Goal: Communication & Community: Answer question/provide support

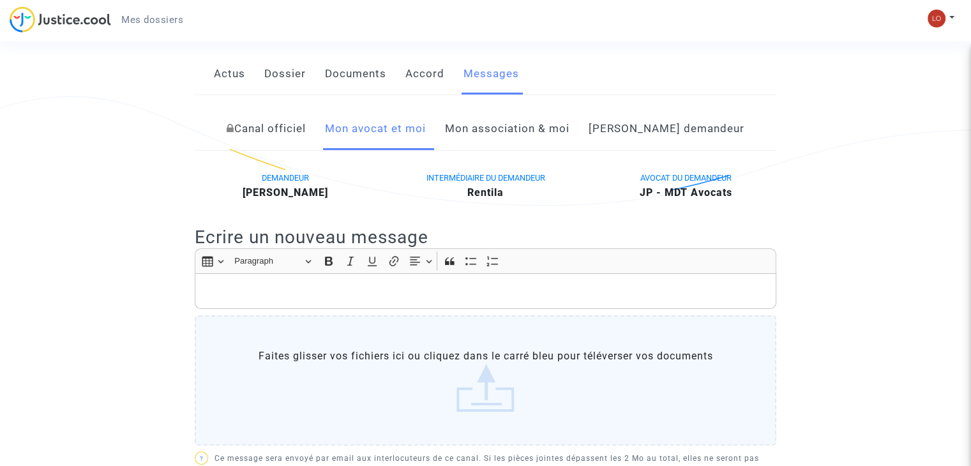
scroll to position [197, 0]
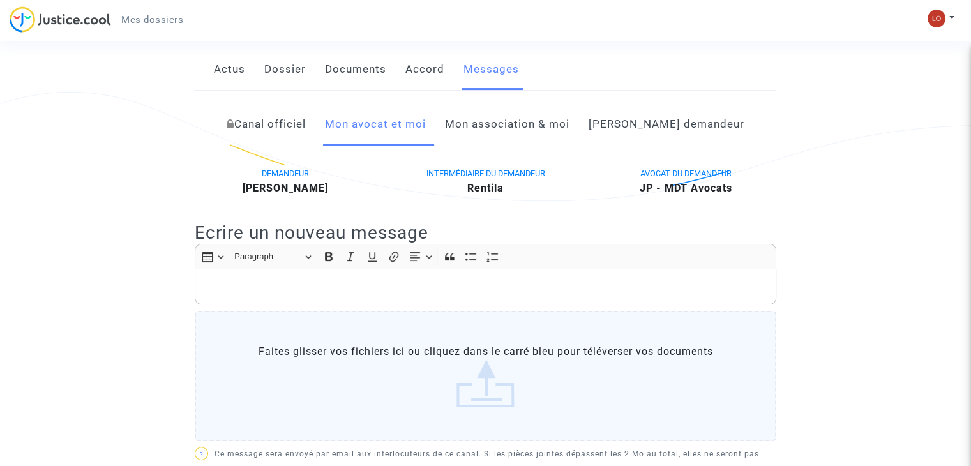
click at [278, 83] on link "Dossier" at bounding box center [284, 70] width 41 height 42
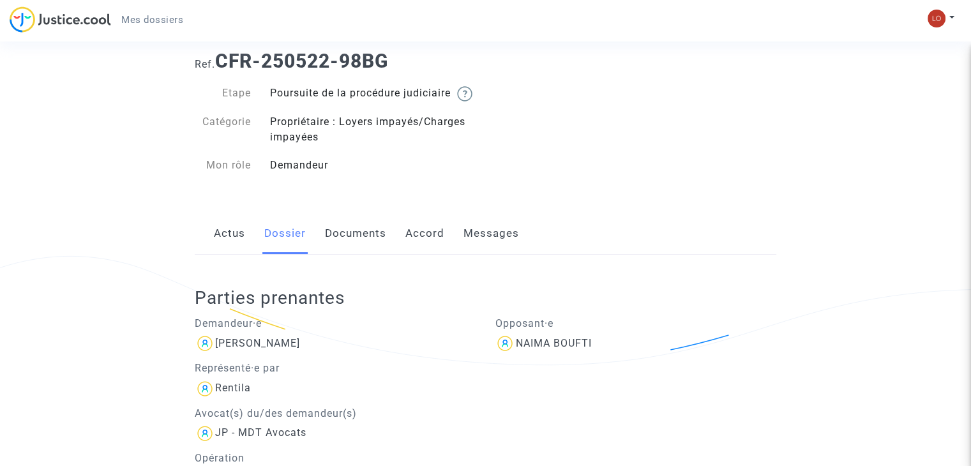
scroll to position [14, 0]
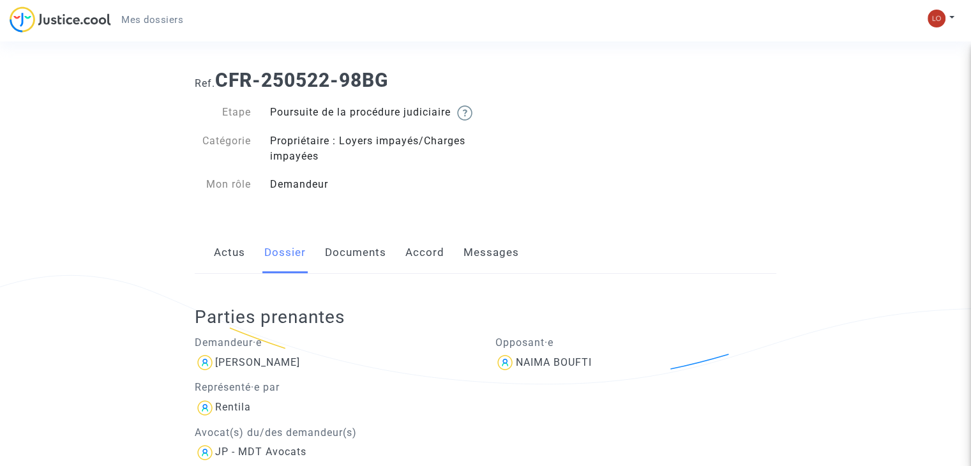
click at [421, 267] on link "Accord" at bounding box center [424, 253] width 39 height 42
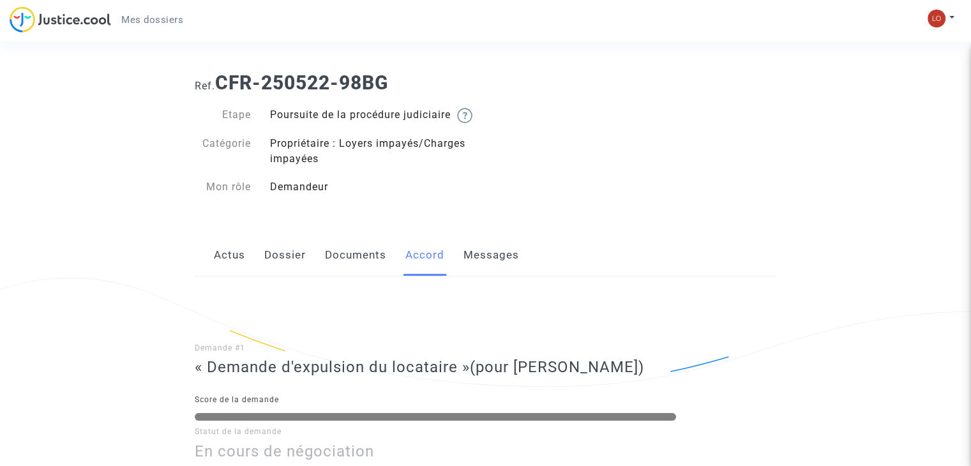
scroll to position [8, 0]
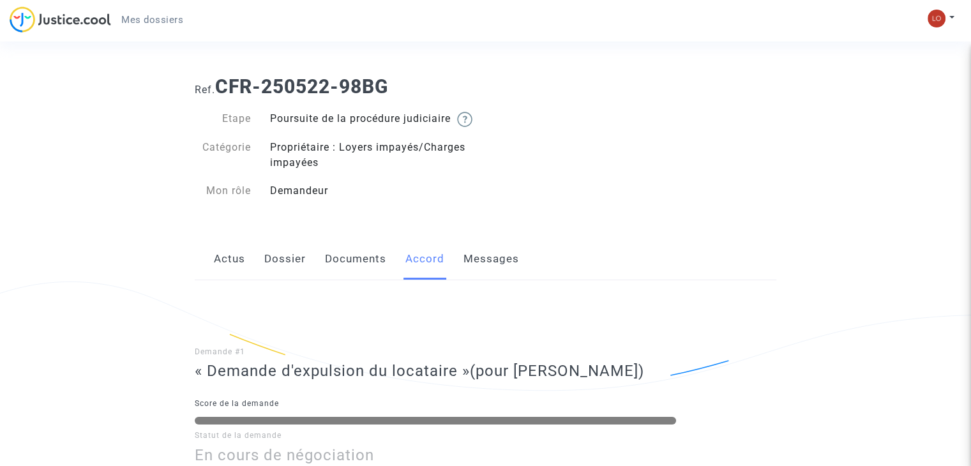
click at [504, 274] on link "Messages" at bounding box center [491, 259] width 56 height 42
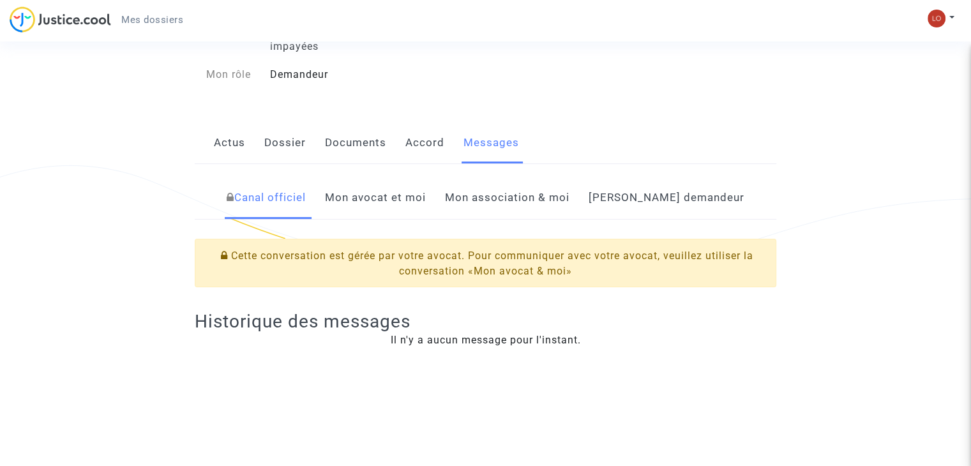
scroll to position [139, 0]
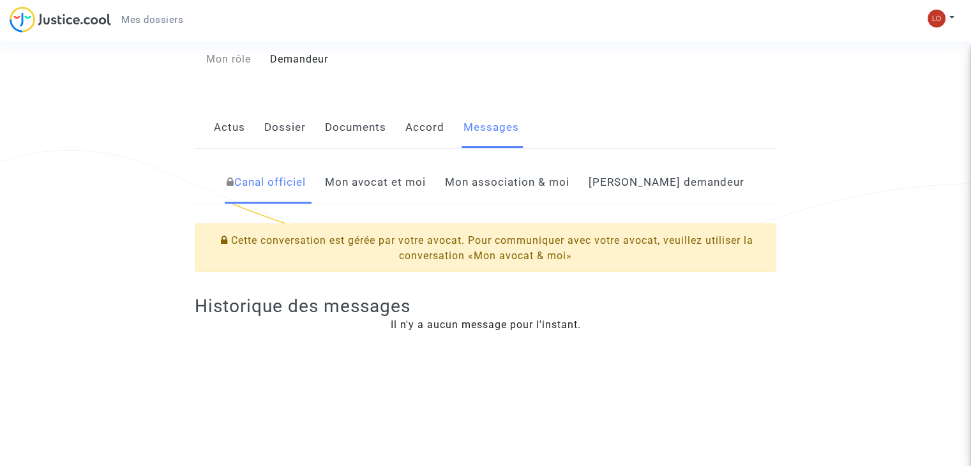
click at [426, 198] on link "Mon avocat et moi" at bounding box center [375, 182] width 101 height 42
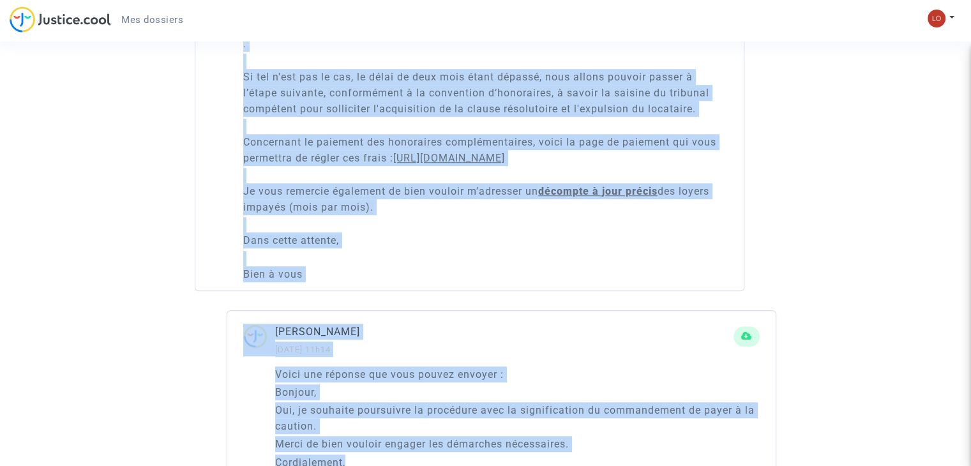
scroll to position [936, 0]
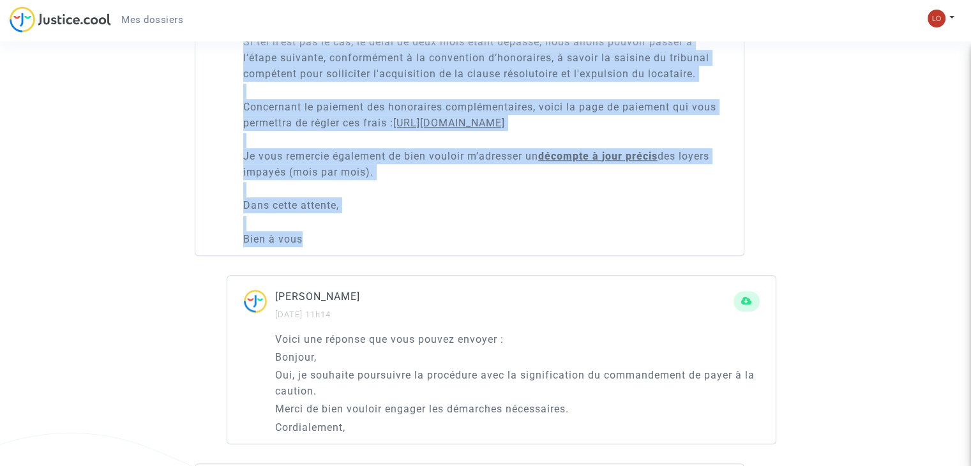
drag, startPoint x: 243, startPoint y: 142, endPoint x: 318, endPoint y: 252, distance: 132.8
click at [318, 246] on div "Bonjour, Je reviens vers vous concernant la suite de la procédure d'impayé de l…" at bounding box center [485, 82] width 484 height 329
copy div "Bonjour, Je reviens vers vous concernant la suite de la procédure d'impayé de l…"
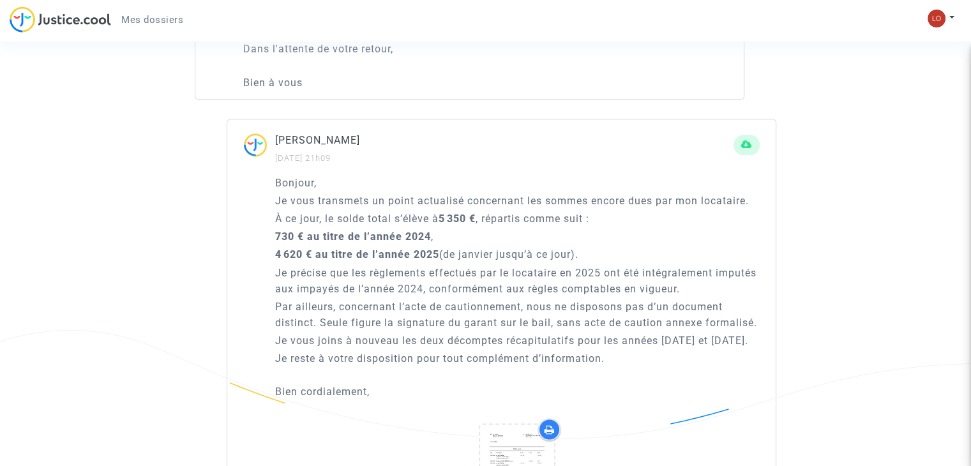
scroll to position [1610, 0]
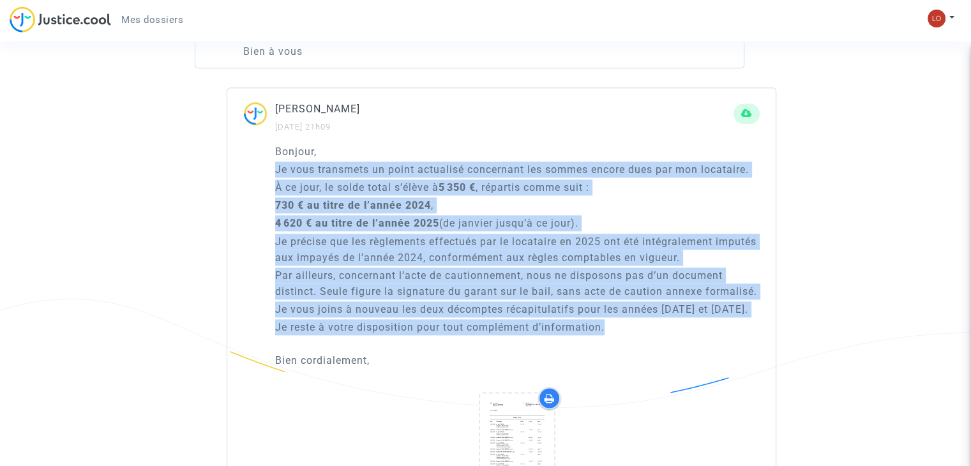
drag, startPoint x: 277, startPoint y: 179, endPoint x: 613, endPoint y: 340, distance: 372.3
click at [613, 340] on div "Bonjour, Je vous transmets un point actualisé concernant les sommes encore dues…" at bounding box center [517, 264] width 484 height 241
copy div "Je vous transmets un point actualisé concernant les sommes encore dues par mon …"
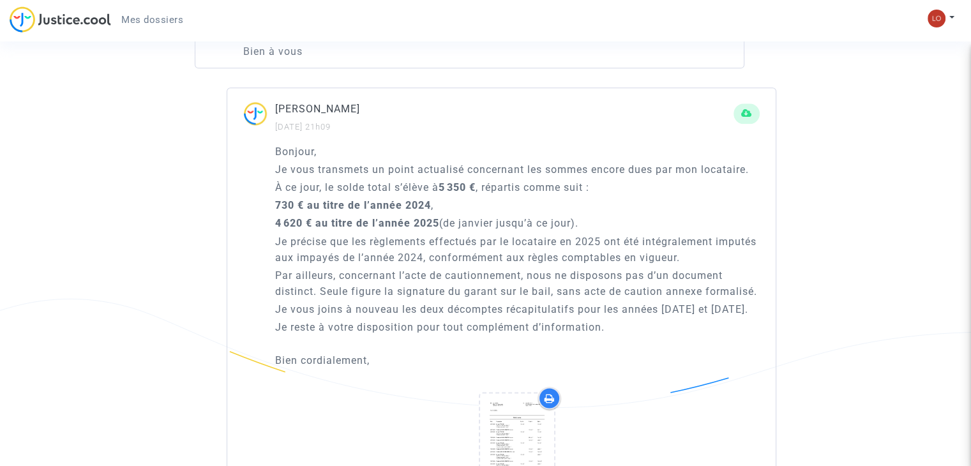
click at [637, 384] on p "Bien cordialement," at bounding box center [517, 368] width 484 height 32
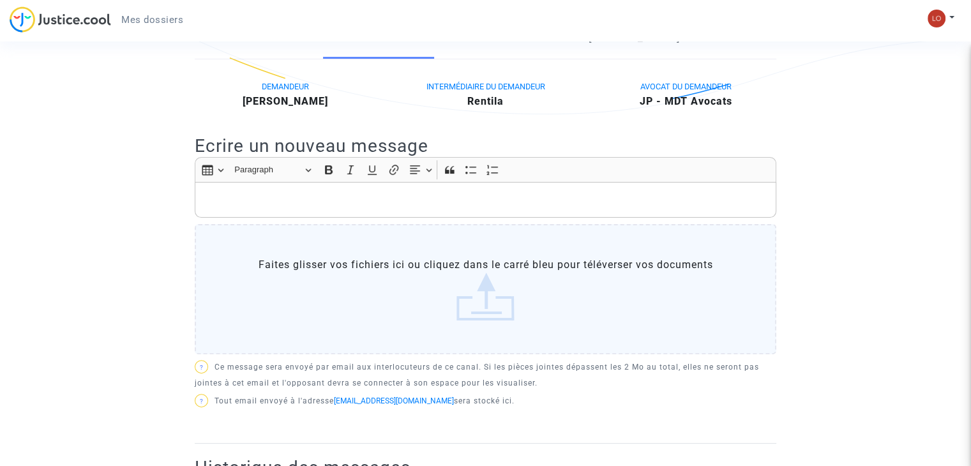
scroll to position [306, 0]
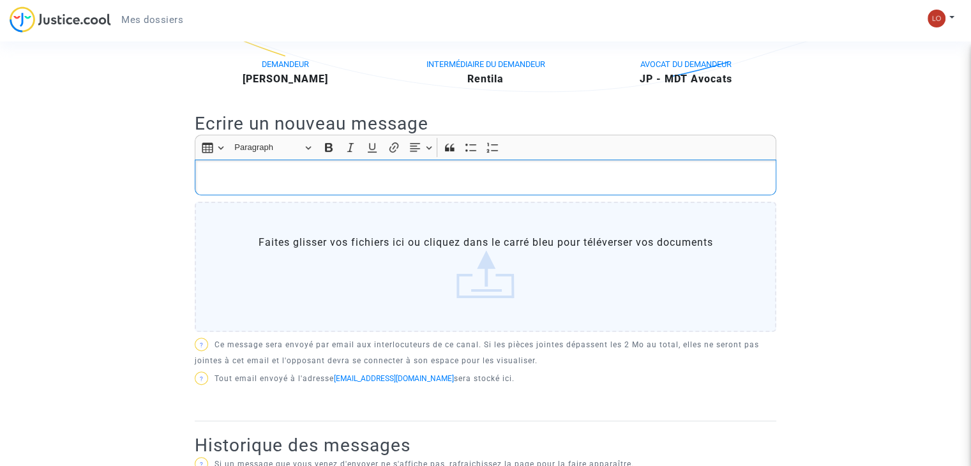
click at [230, 186] on p "Rich Text Editor, main" at bounding box center [486, 178] width 568 height 16
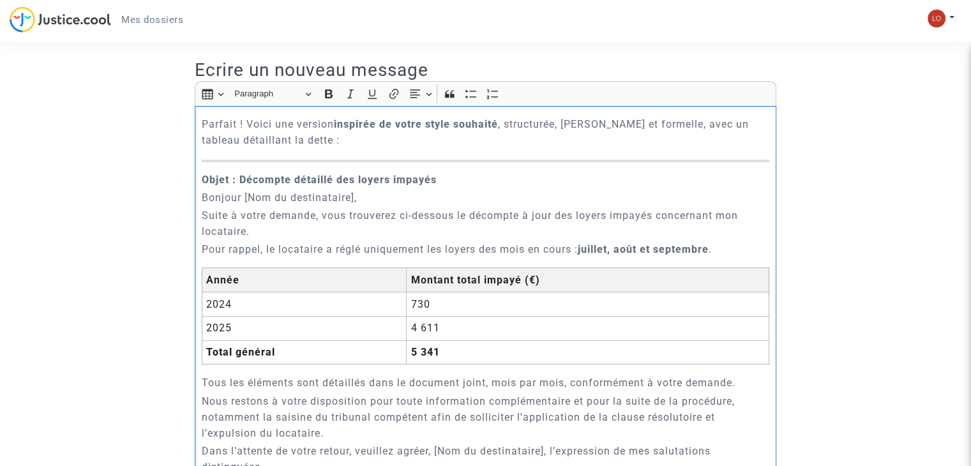
scroll to position [345, 0]
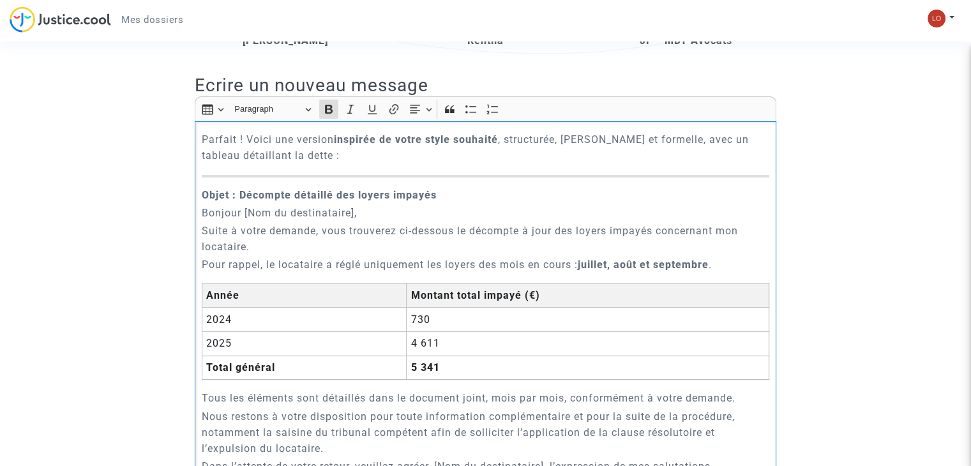
click at [239, 201] on strong "Objet : Décompte détaillé des loyers impayés" at bounding box center [319, 195] width 235 height 12
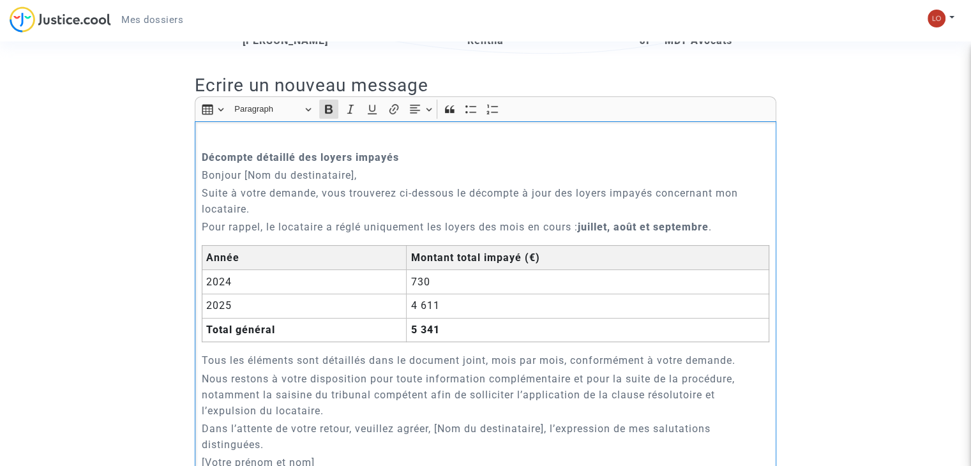
click at [198, 172] on div "Décompte détaillé des loyers impayés Bonjour [Nom du destinataire], Suite à vot…" at bounding box center [485, 344] width 581 height 446
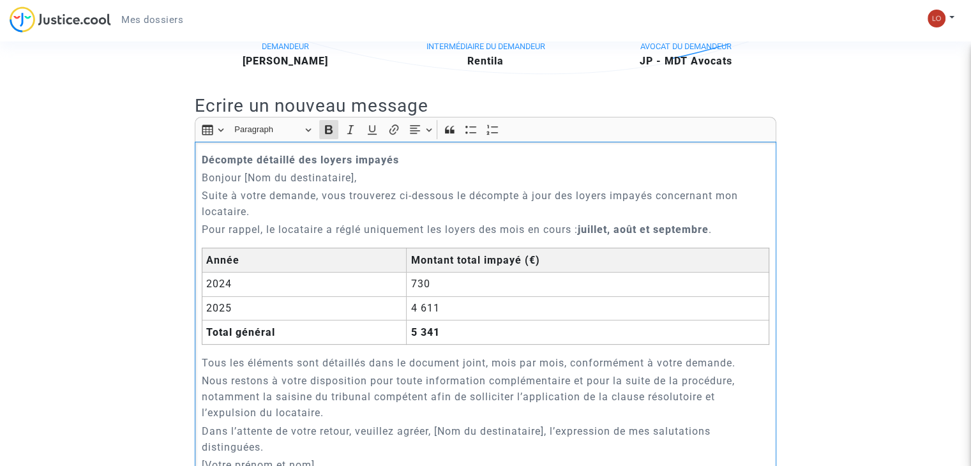
scroll to position [288, 0]
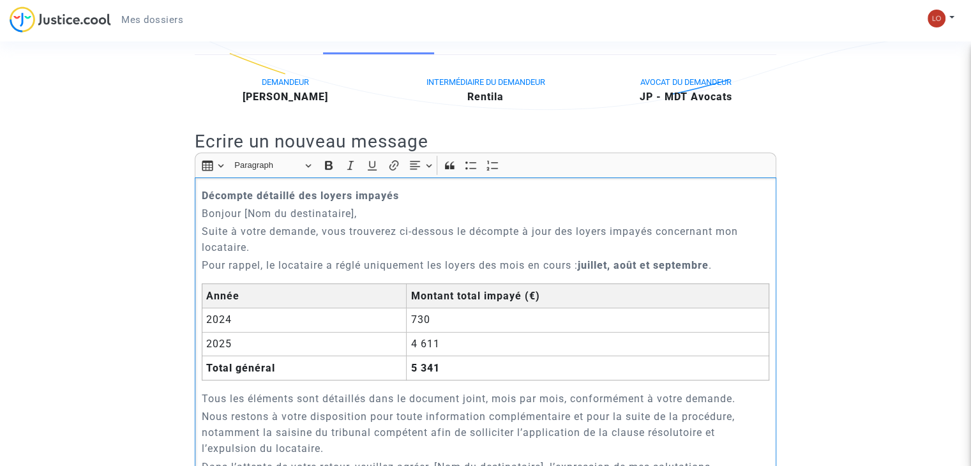
click at [354, 221] on p "Bonjour [Nom du destinataire]," at bounding box center [486, 214] width 568 height 16
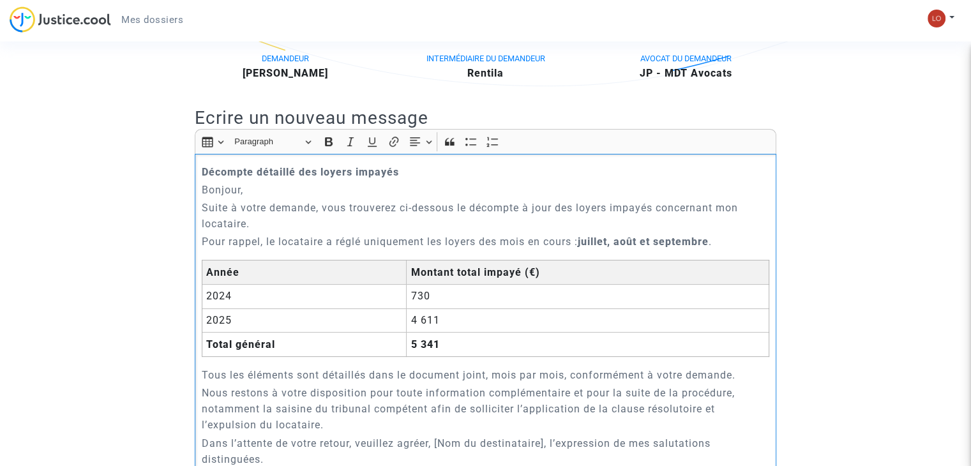
scroll to position [303, 0]
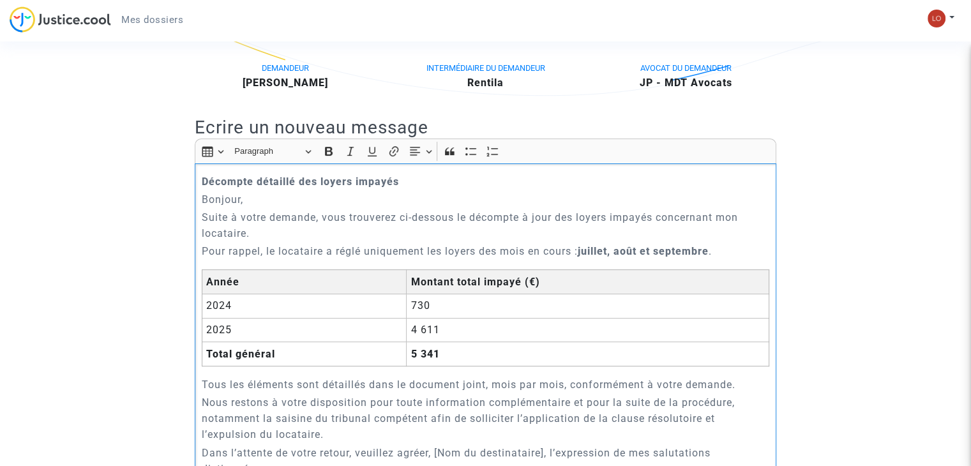
click at [267, 259] on p "Pour rappel, le locataire a réglé uniquement les loyers des mois en cours : jui…" at bounding box center [486, 251] width 568 height 16
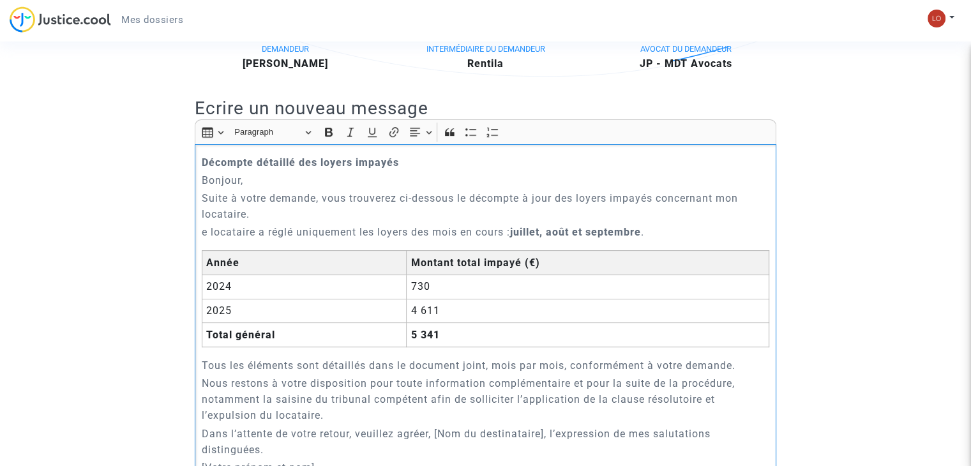
scroll to position [326, 0]
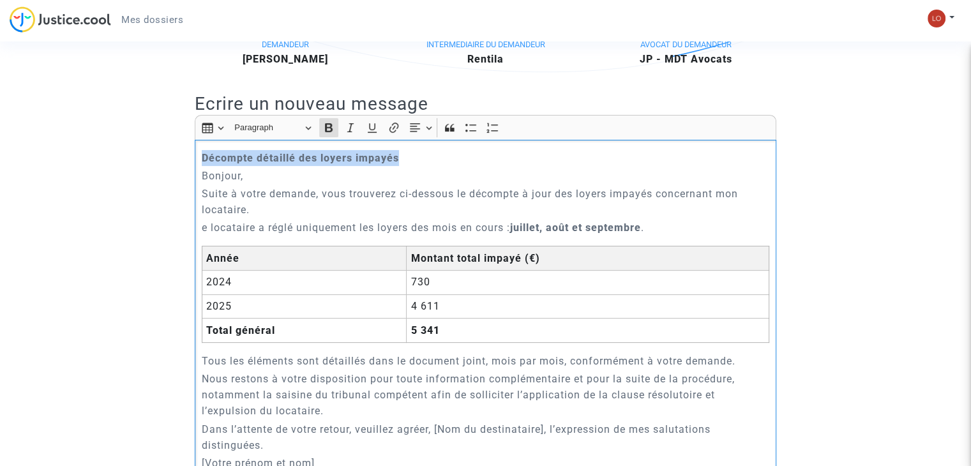
drag, startPoint x: 398, startPoint y: 174, endPoint x: 199, endPoint y: 167, distance: 198.6
click at [199, 167] on div "Décompte détaillé des loyers impayés Bonjour, Suite à votre demande, vous trouv…" at bounding box center [485, 354] width 581 height 428
click at [375, 134] on icon "Editor toolbar" at bounding box center [372, 127] width 13 height 13
click at [404, 166] on p "Décompte détaillé des loyers impayés" at bounding box center [486, 158] width 568 height 16
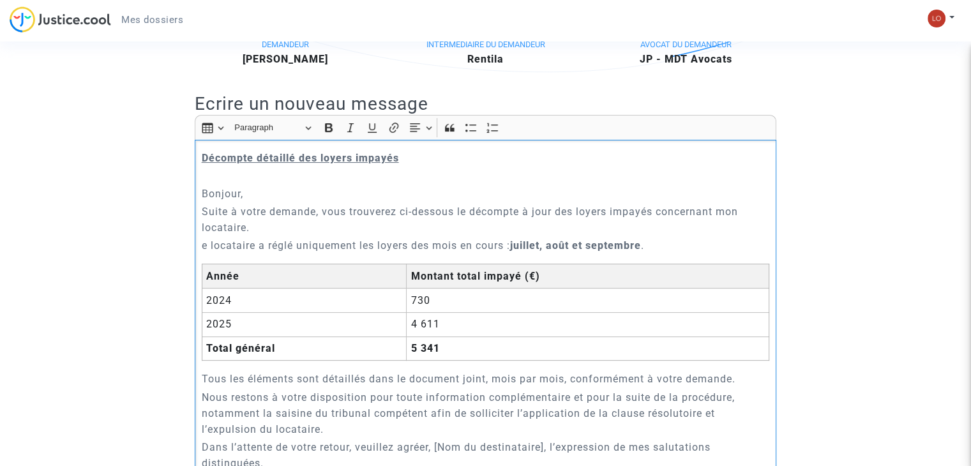
click at [204, 253] on p "e locataire a réglé uniquement les loyers des mois en cours : juillet, août et …" at bounding box center [486, 245] width 568 height 16
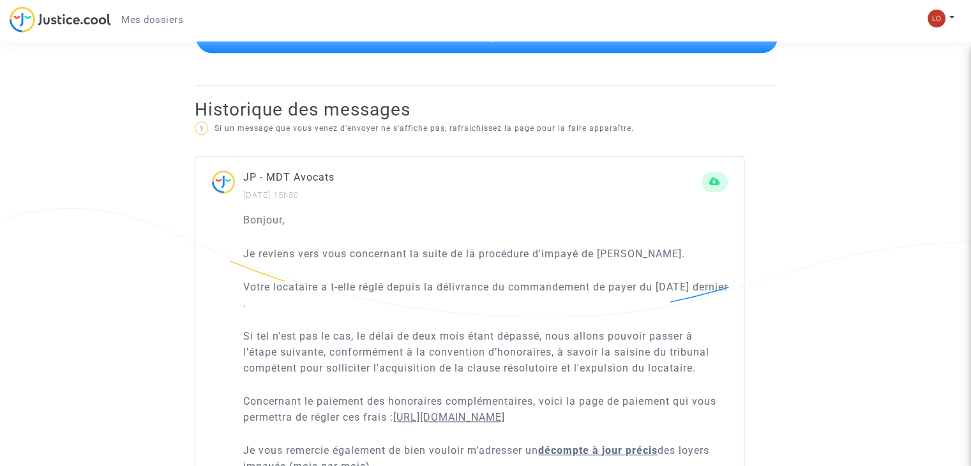
scroll to position [1166, 0]
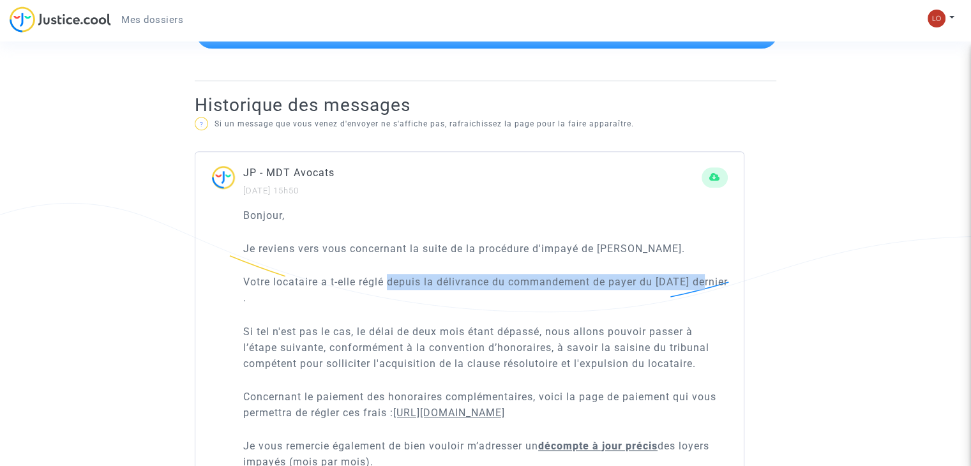
drag, startPoint x: 389, startPoint y: 292, endPoint x: 699, endPoint y: 302, distance: 309.7
click at [699, 302] on p "Votre locataire a t-elle réglé depuis la délivrance du commandement de payer du…" at bounding box center [485, 290] width 484 height 32
copy p "depuis la délivrance du commandement de payer du 3 juillet"
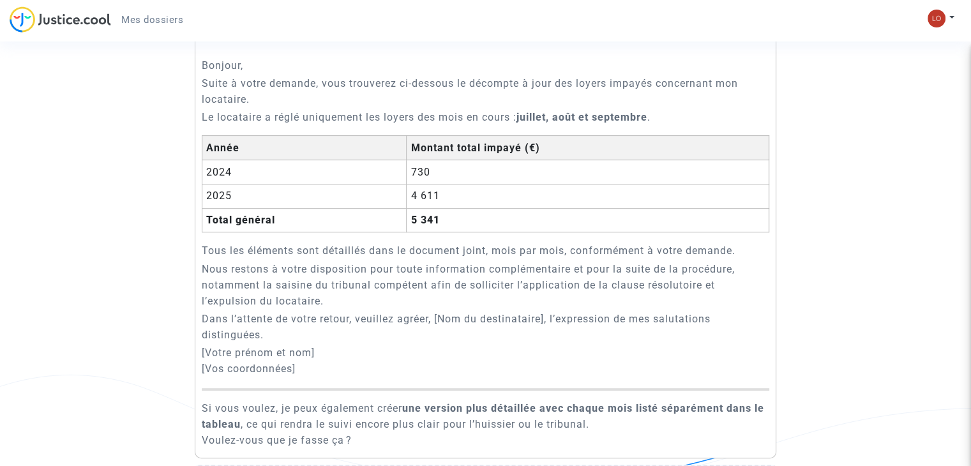
scroll to position [449, 0]
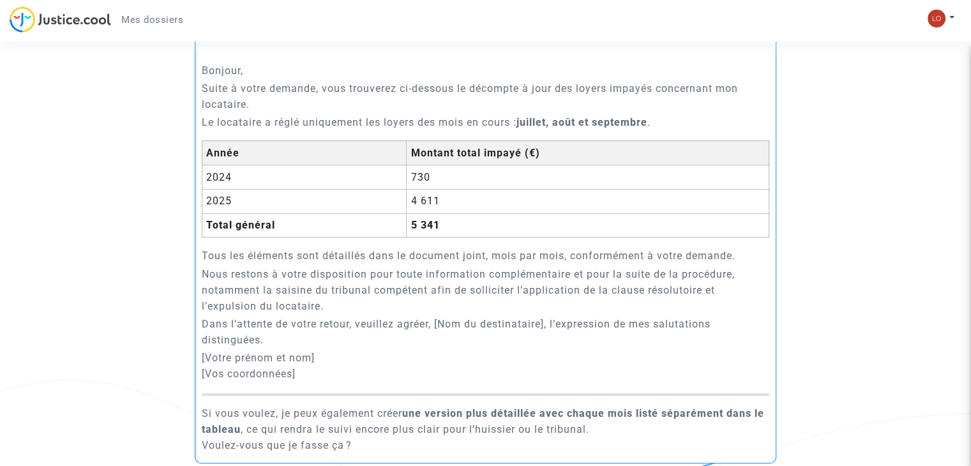
click at [304, 130] on p "Le locataire a réglé uniquement les loyers des mois en cours : juillet, août et…" at bounding box center [486, 122] width 568 height 16
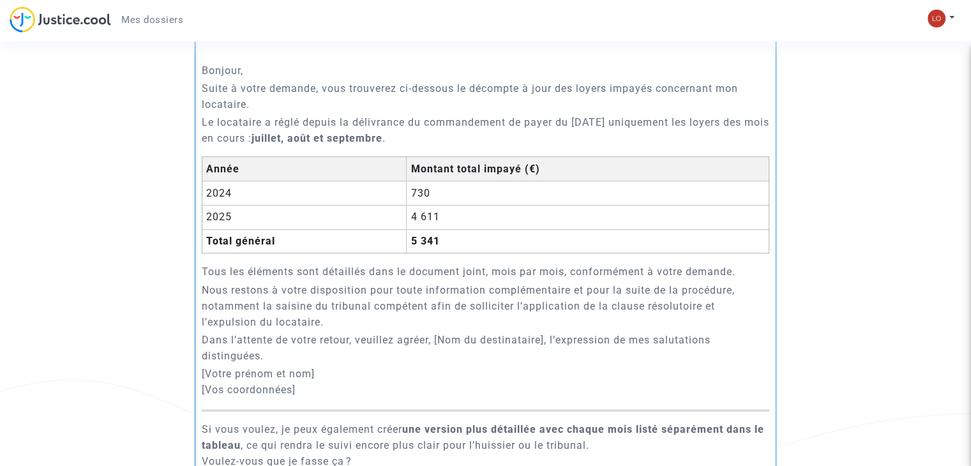
click at [382, 144] on strong "juillet, août et septembre" at bounding box center [316, 138] width 131 height 12
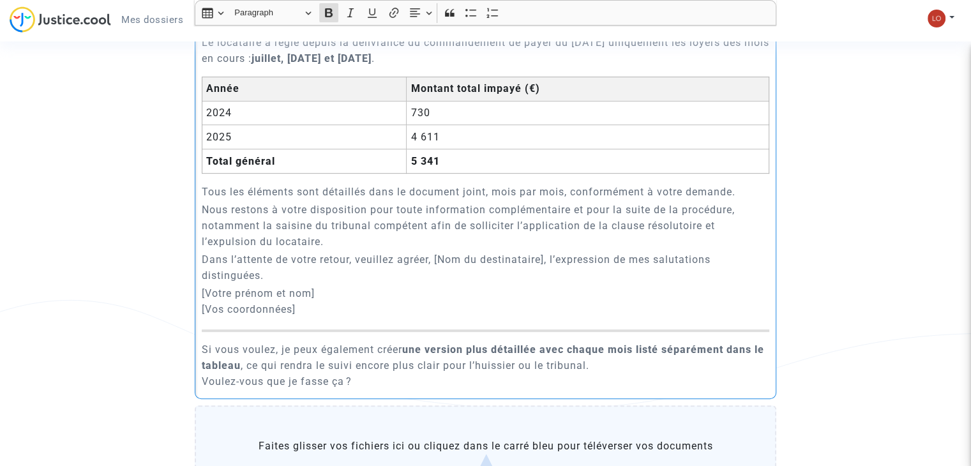
scroll to position [534, 0]
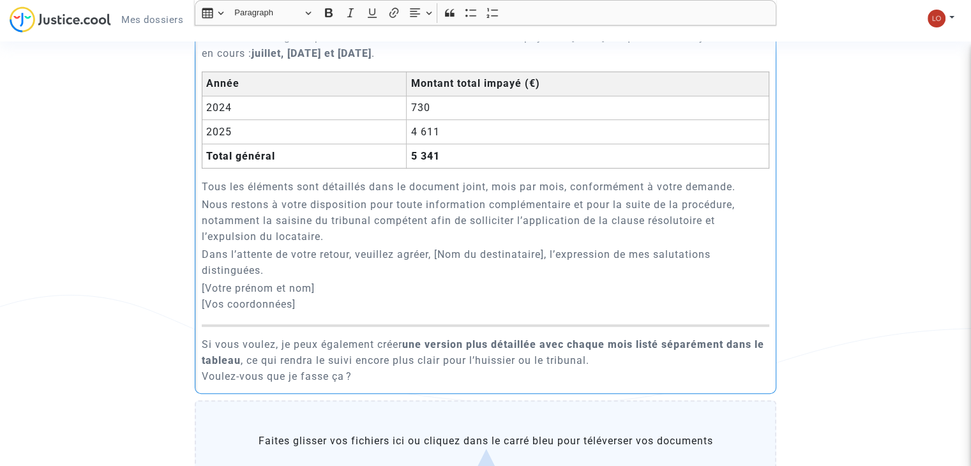
click at [572, 220] on p "Nous restons à votre disposition pour toute information complémentaire et pour …" at bounding box center [486, 221] width 568 height 48
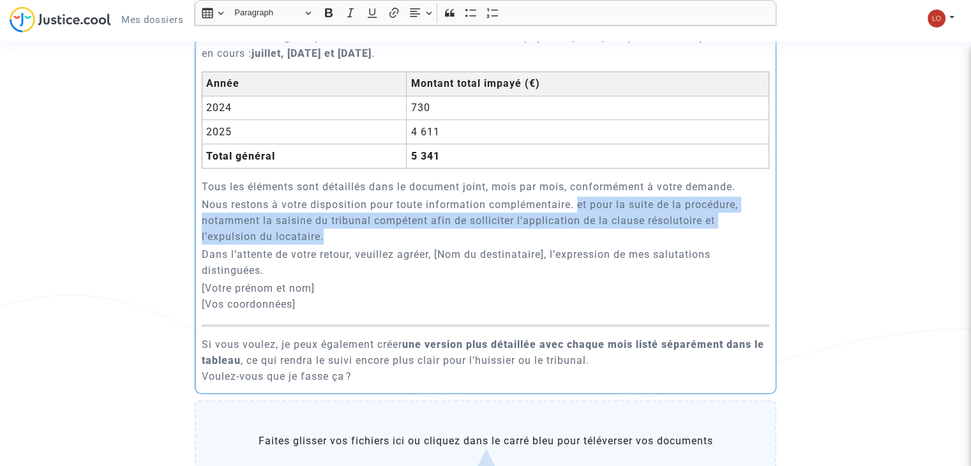
drag, startPoint x: 324, startPoint y: 247, endPoint x: 580, endPoint y: 221, distance: 257.2
click at [580, 221] on p "Nous restons à votre disposition pour toute information complémentaire. et pour…" at bounding box center [486, 221] width 568 height 48
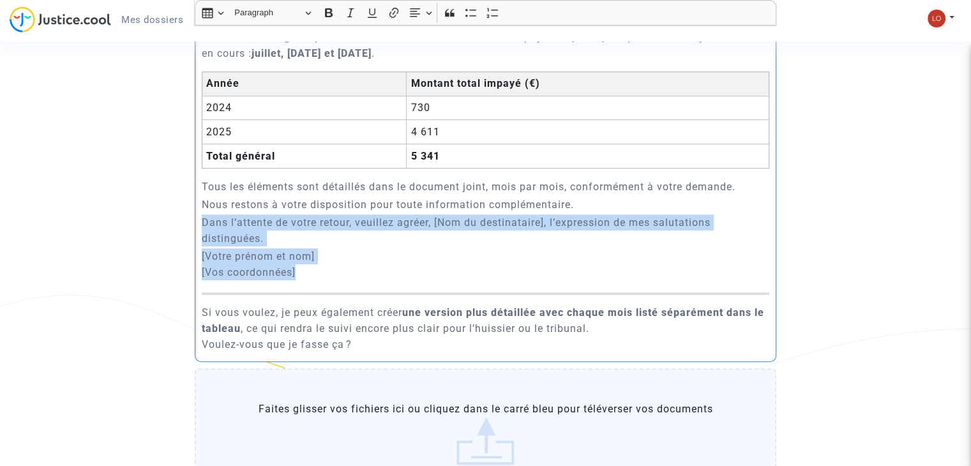
drag, startPoint x: 306, startPoint y: 288, endPoint x: 203, endPoint y: 236, distance: 115.0
click at [203, 236] on div "Décompte détaillé des loyers impayés Bonjour, Suite à votre demande, vous trouv…" at bounding box center [485, 147] width 581 height 430
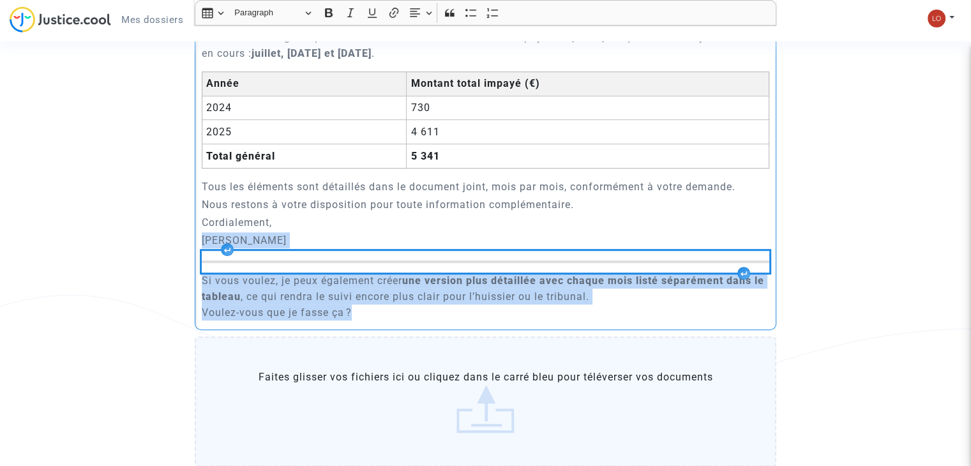
drag, startPoint x: 363, startPoint y: 329, endPoint x: 196, endPoint y: 276, distance: 175.6
click at [196, 276] on div "Décompte détaillé des loyers impayés Bonjour, Suite à votre demande, vous trouv…" at bounding box center [485, 131] width 581 height 398
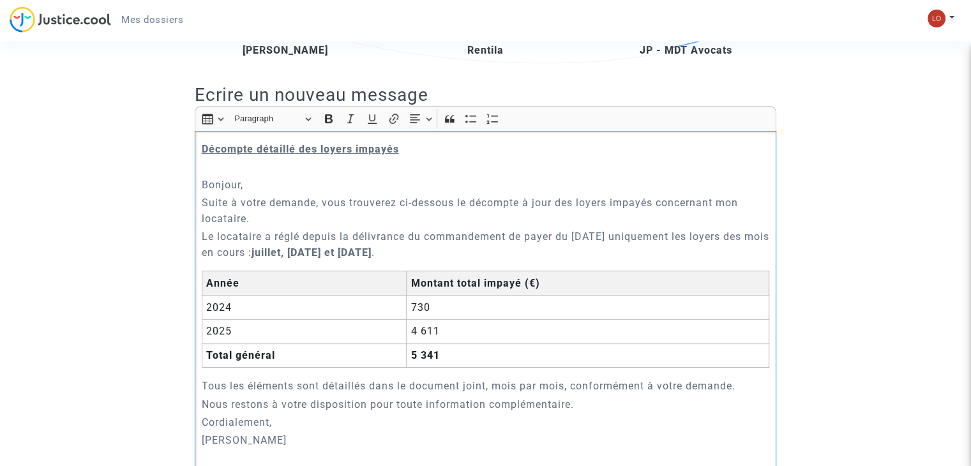
scroll to position [345, 0]
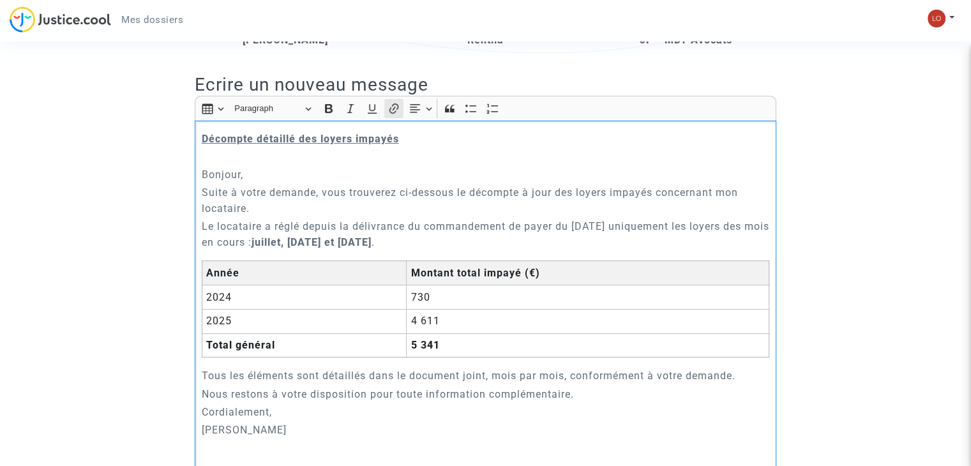
click at [392, 115] on icon "Editor toolbar" at bounding box center [393, 108] width 13 height 13
click at [378, 433] on icon "button" at bounding box center [379, 435] width 8 height 8
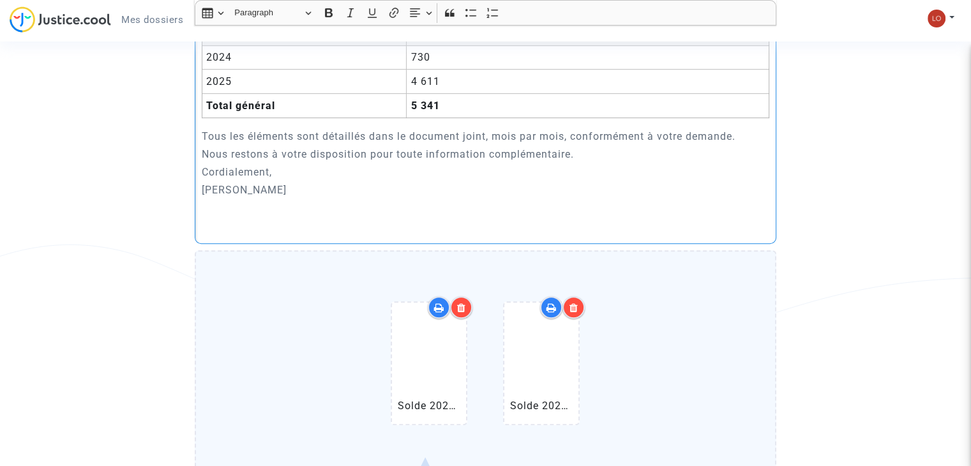
scroll to position [538, 0]
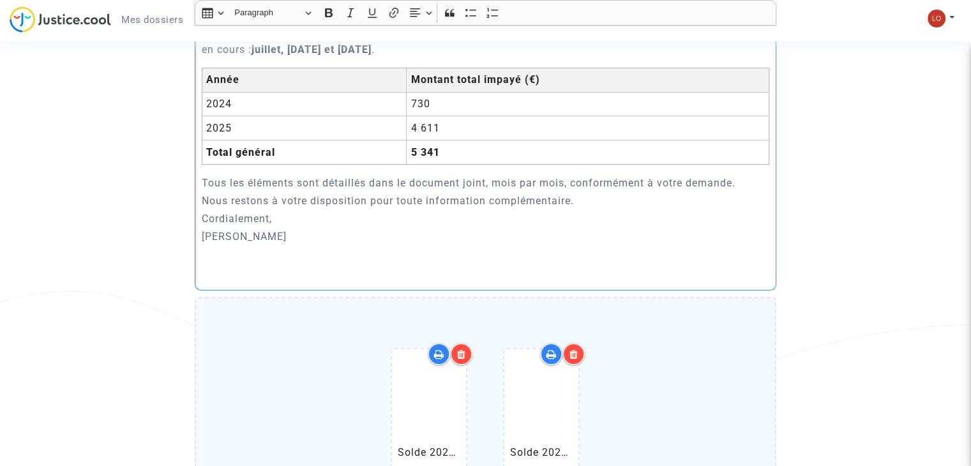
click at [260, 244] on p "AMMAR Ali" at bounding box center [486, 236] width 568 height 16
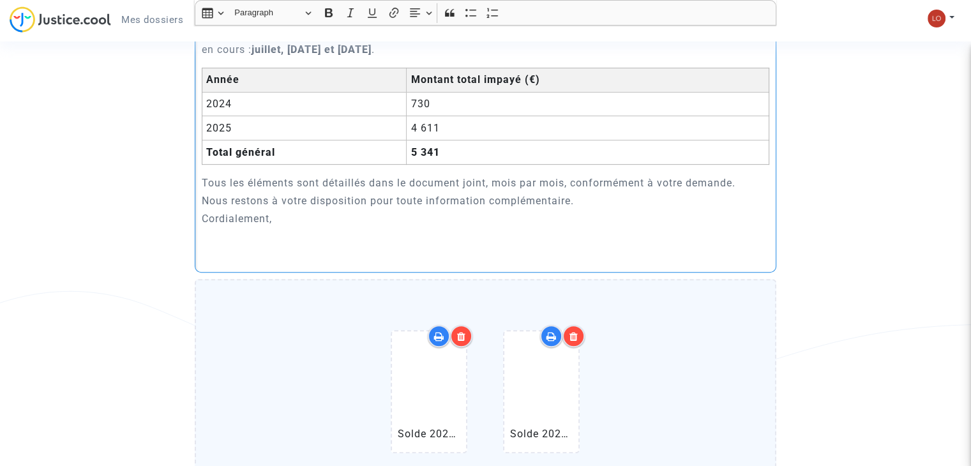
click at [581, 209] on p "Nous restons à votre disposition pour toute information complémentaire." at bounding box center [486, 201] width 568 height 16
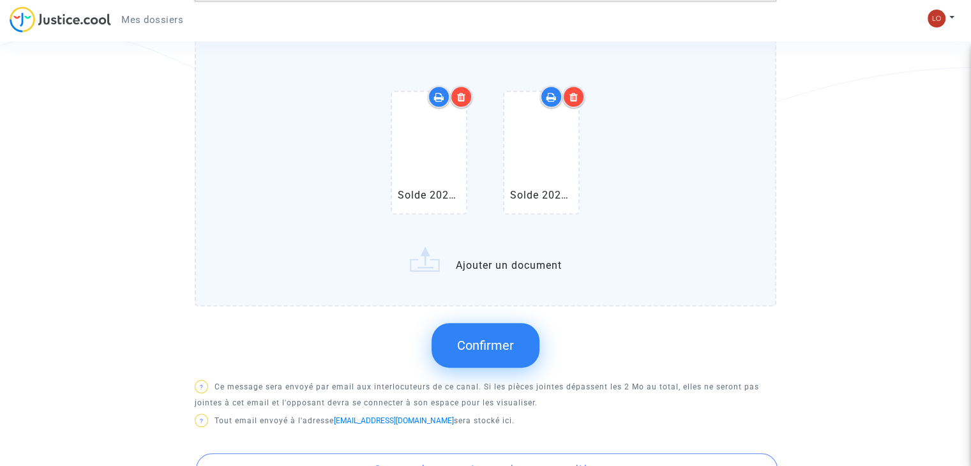
scroll to position [878, 0]
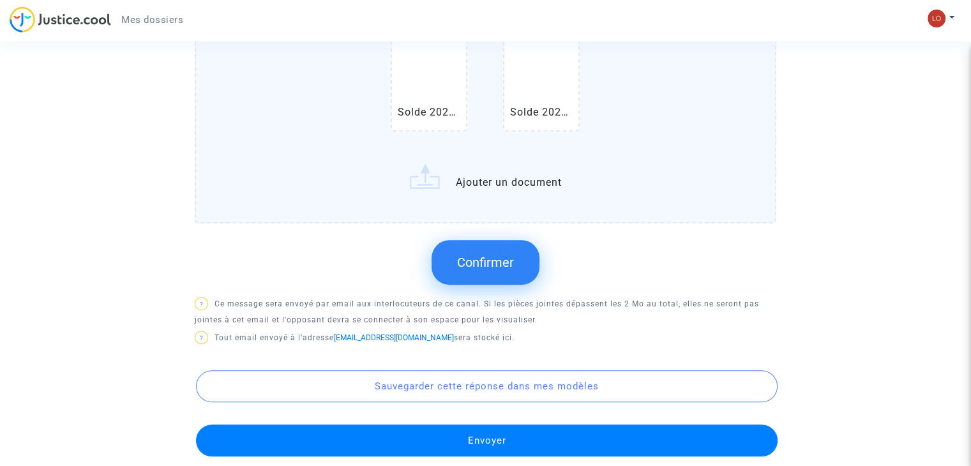
click at [479, 270] on span "Confirmer" at bounding box center [485, 262] width 57 height 15
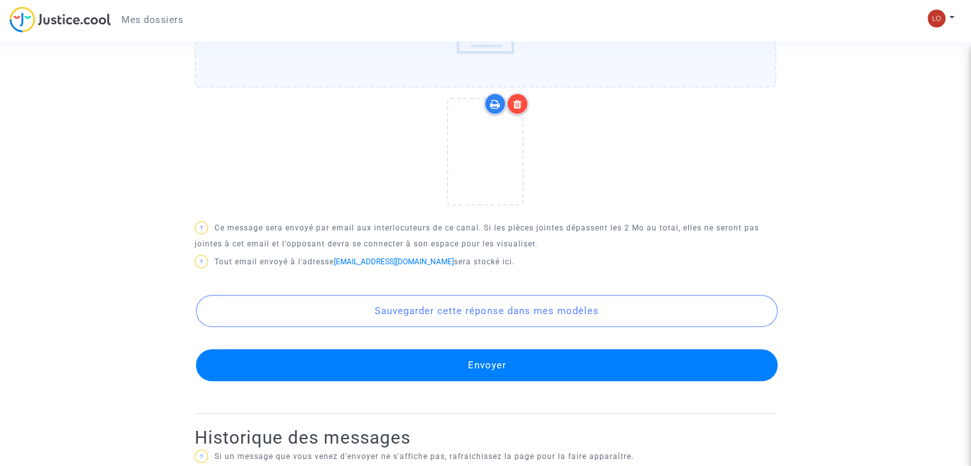
click at [467, 381] on button "Envoyer" at bounding box center [486, 365] width 581 height 32
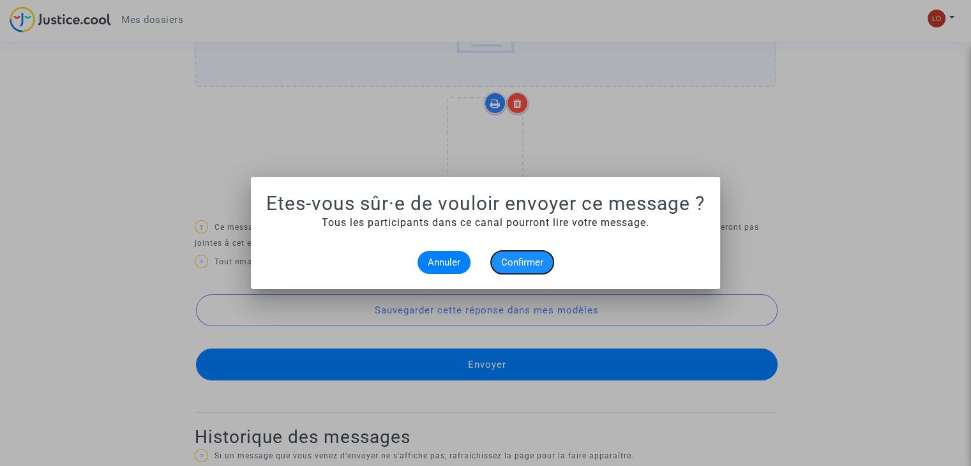
click at [533, 260] on span "Confirmer" at bounding box center [522, 262] width 42 height 11
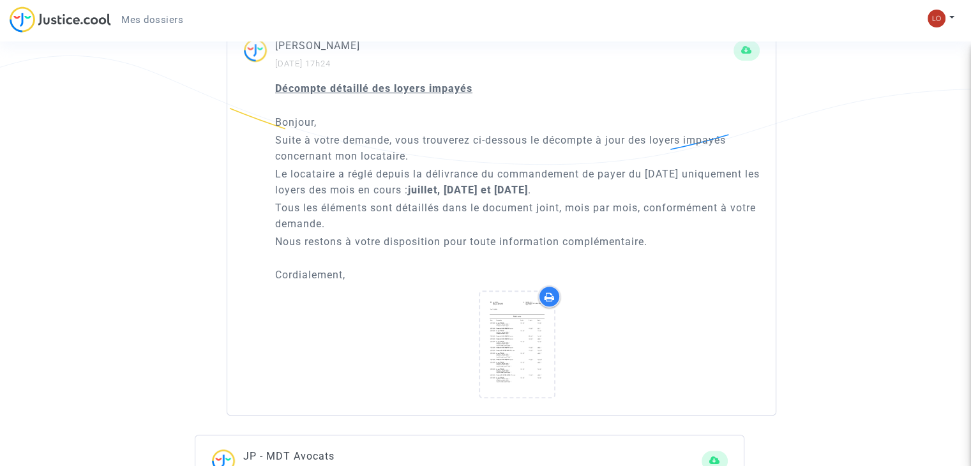
scroll to position [799, 0]
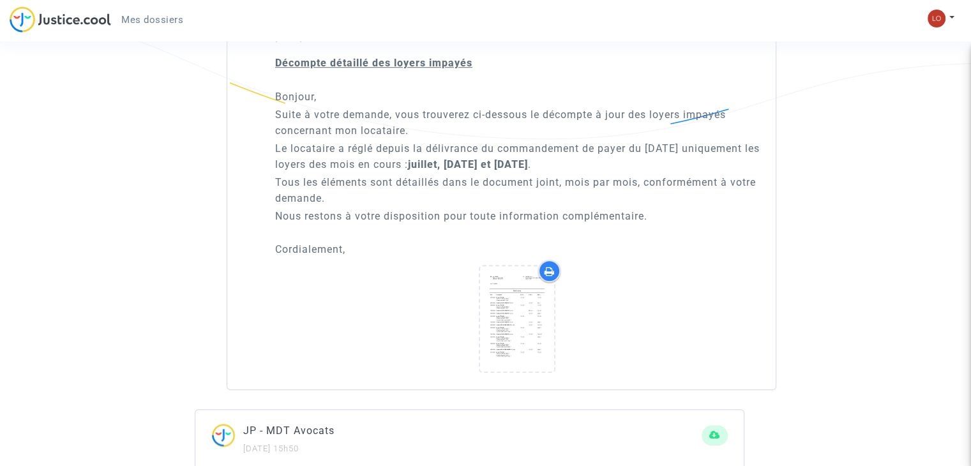
click at [617, 158] on p "Le locataire a réglé depuis la délivrance du commandement de payer du 3 juillet…" at bounding box center [517, 156] width 484 height 32
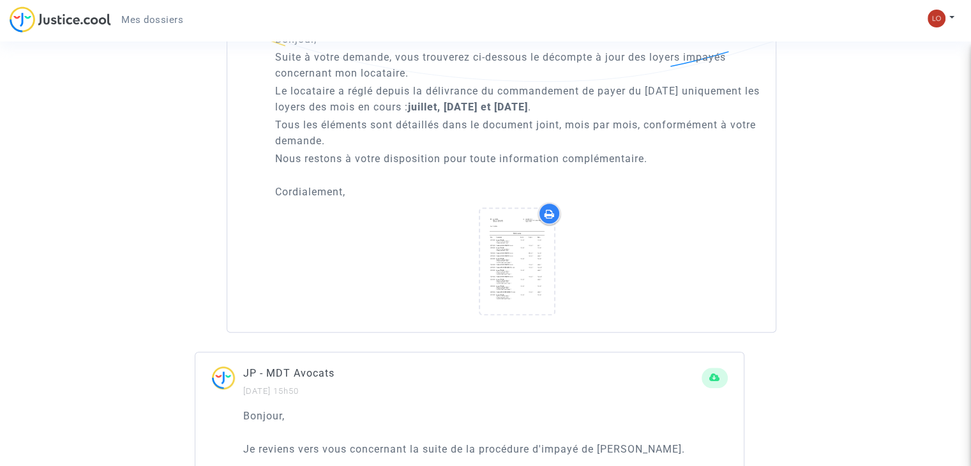
scroll to position [871, 0]
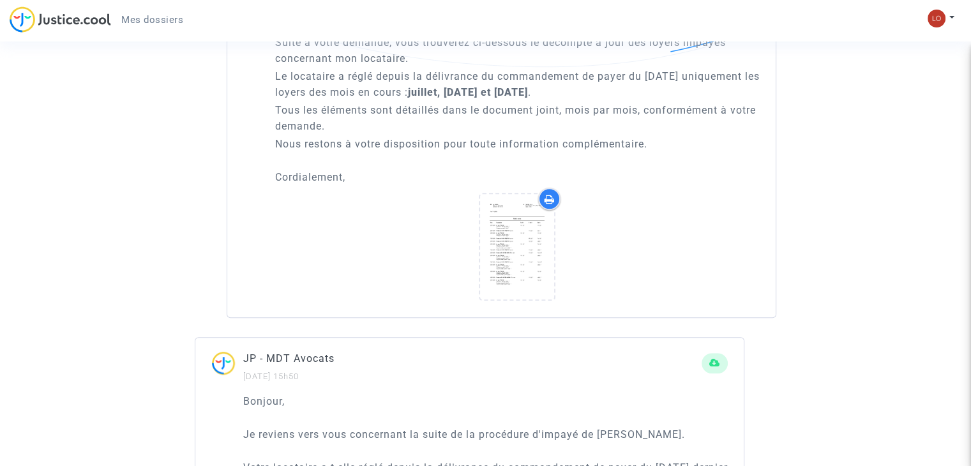
click at [550, 210] on div at bounding box center [549, 199] width 22 height 22
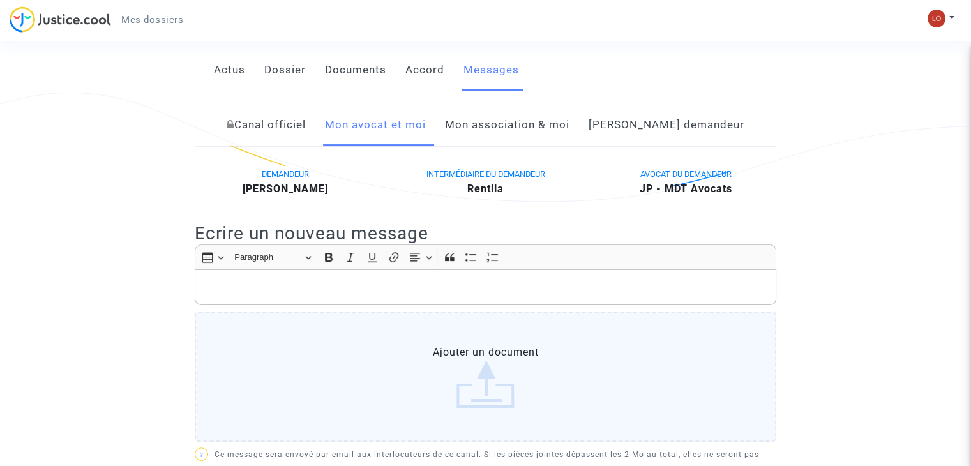
scroll to position [207, 0]
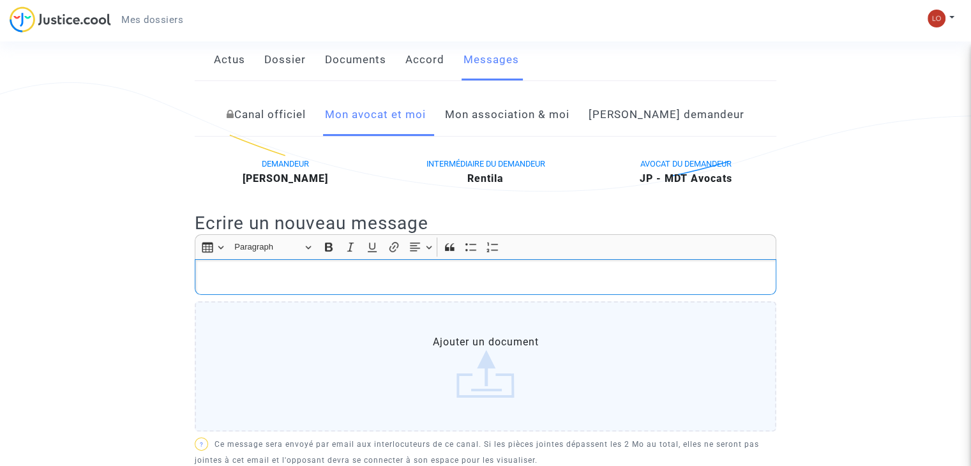
click at [258, 285] on p "Rich Text Editor, main" at bounding box center [486, 277] width 568 height 16
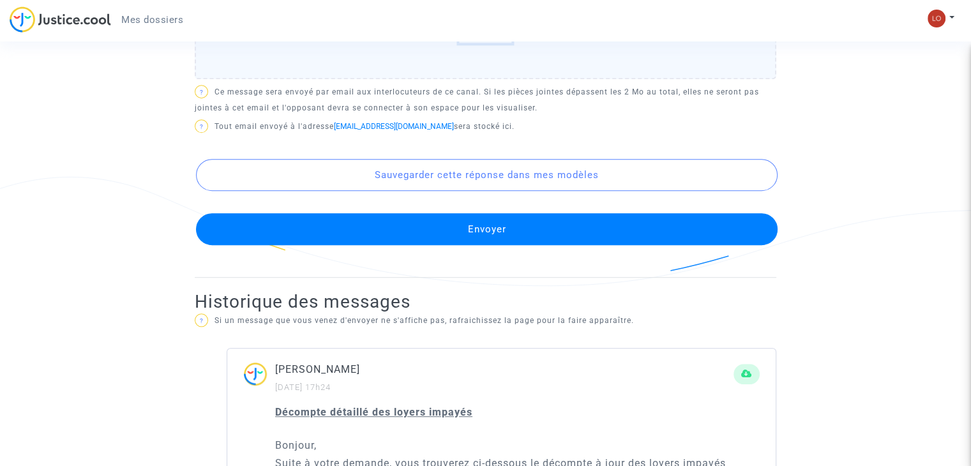
scroll to position [647, 0]
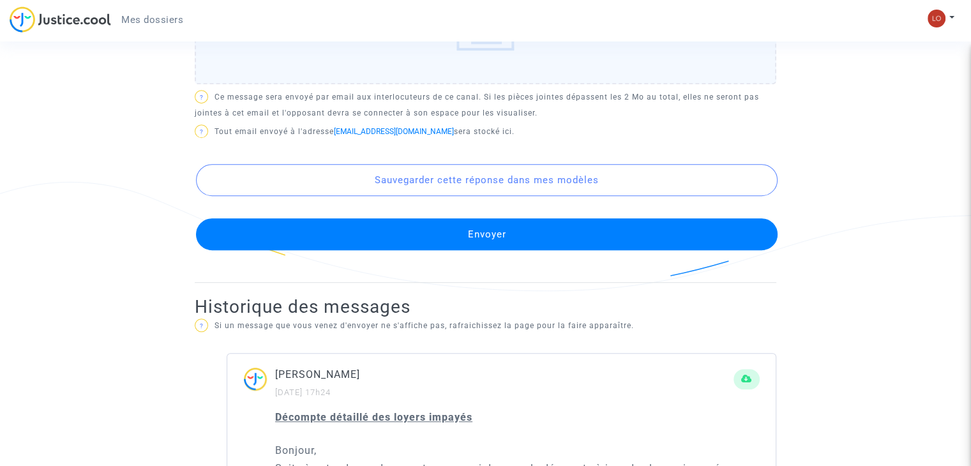
click at [477, 243] on button "Envoyer" at bounding box center [486, 234] width 581 height 32
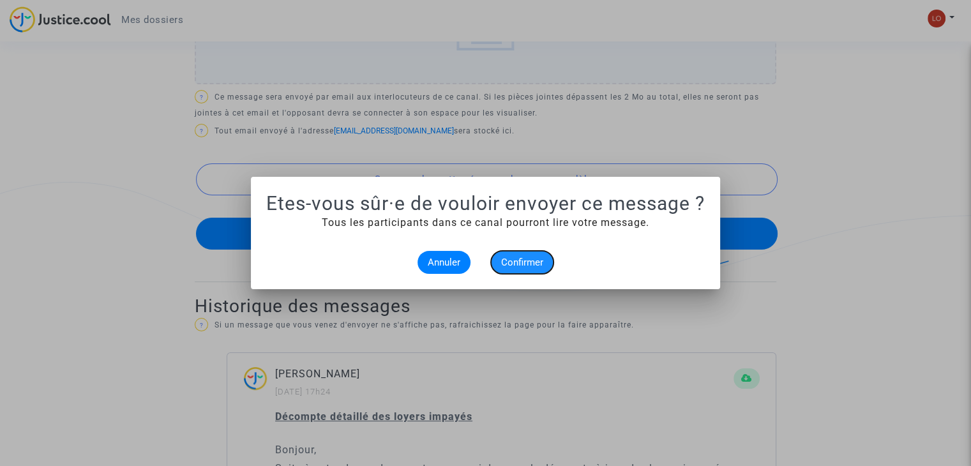
click at [527, 258] on span "Confirmer" at bounding box center [522, 262] width 42 height 11
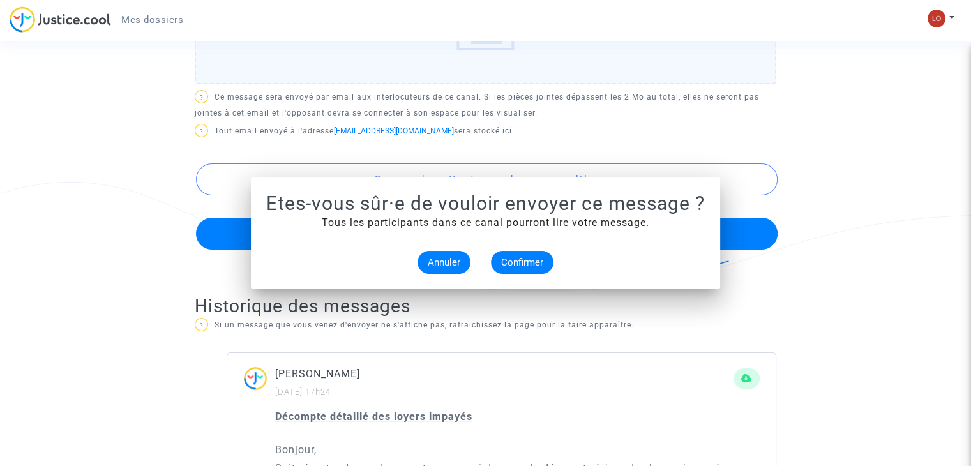
scroll to position [647, 0]
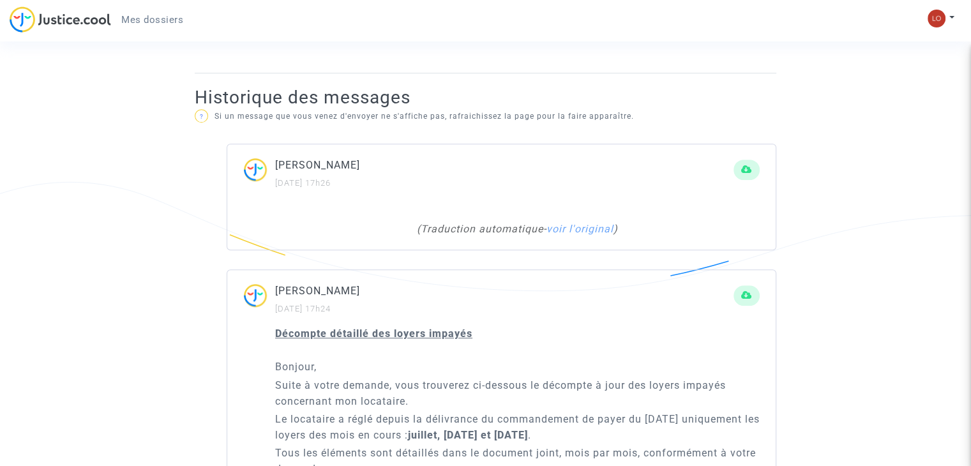
click at [468, 200] on div "ALI AMMAR 17/09/2025 - 17h26" at bounding box center [501, 178] width 548 height 43
click at [591, 235] on link "voir l'original" at bounding box center [579, 229] width 67 height 12
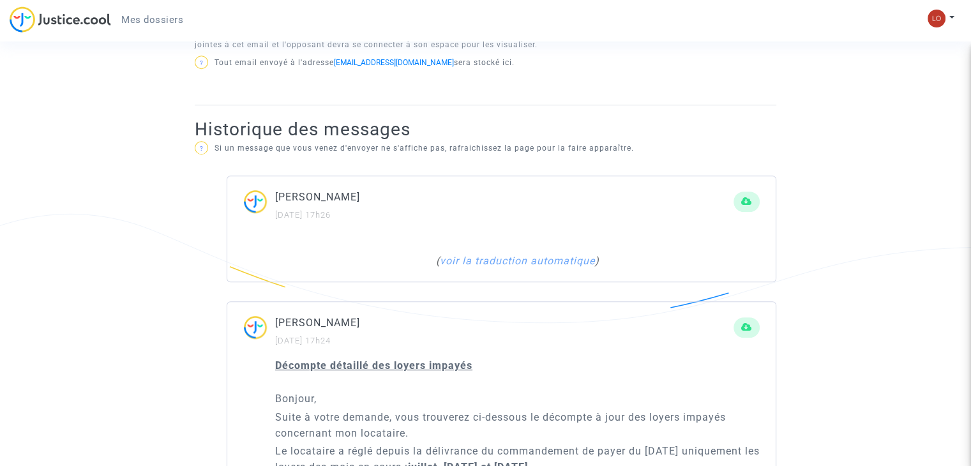
scroll to position [601, 0]
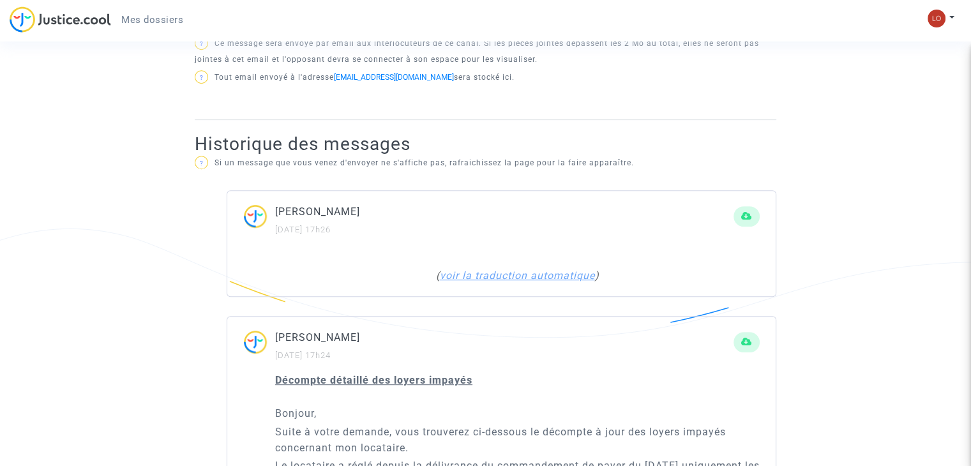
click at [460, 281] on link "voir la traduction automatique" at bounding box center [516, 275] width 155 height 12
click at [260, 228] on img at bounding box center [259, 220] width 32 height 33
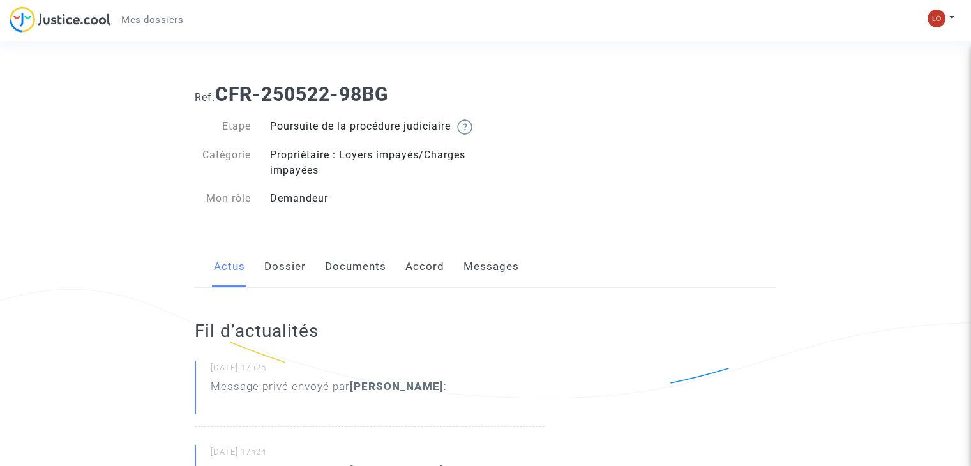
click at [483, 281] on link "Messages" at bounding box center [491, 267] width 56 height 42
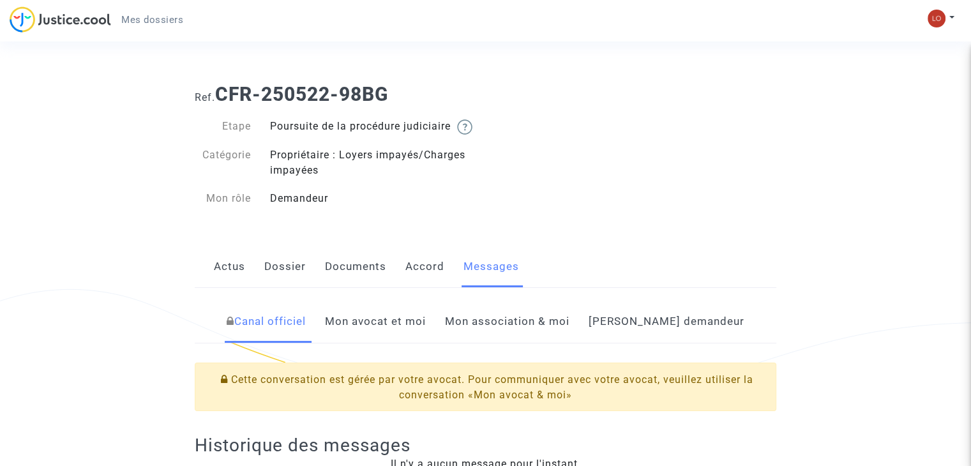
click at [394, 340] on link "Mon avocat et moi" at bounding box center [375, 322] width 101 height 42
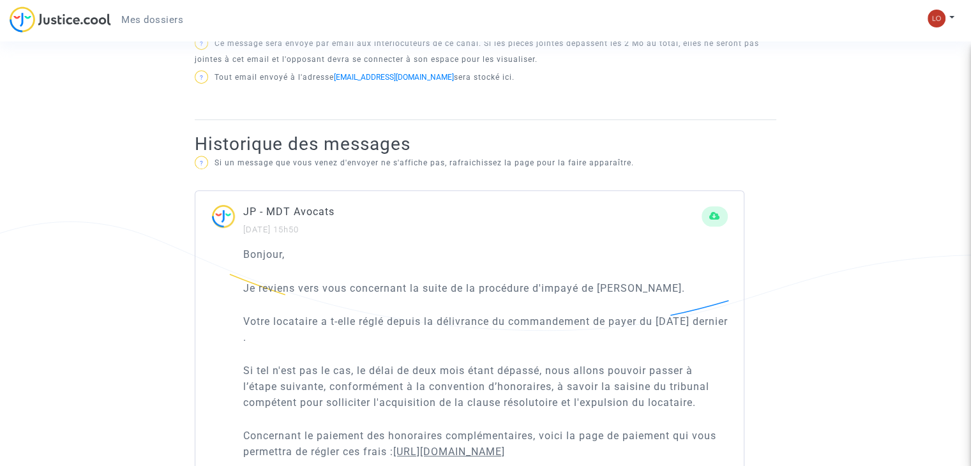
scroll to position [602, 0]
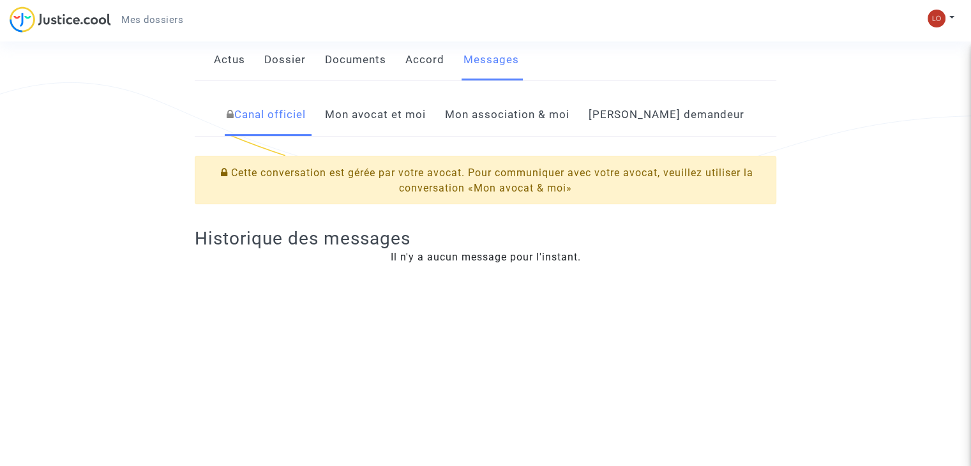
scroll to position [202, 0]
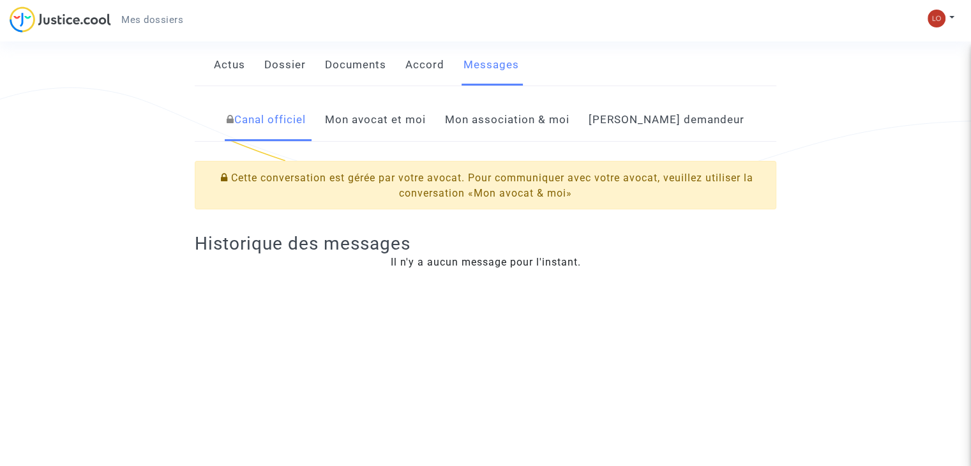
click at [408, 138] on link "Mon avocat et moi" at bounding box center [375, 120] width 101 height 42
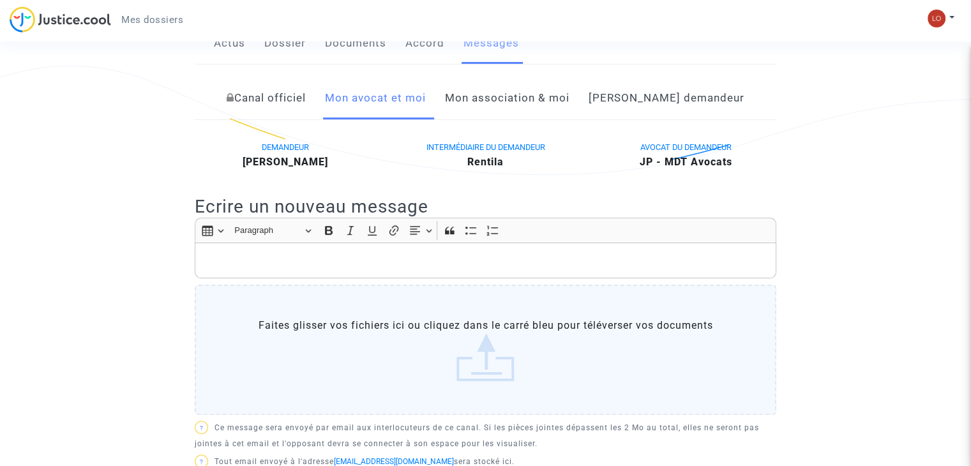
scroll to position [206, 0]
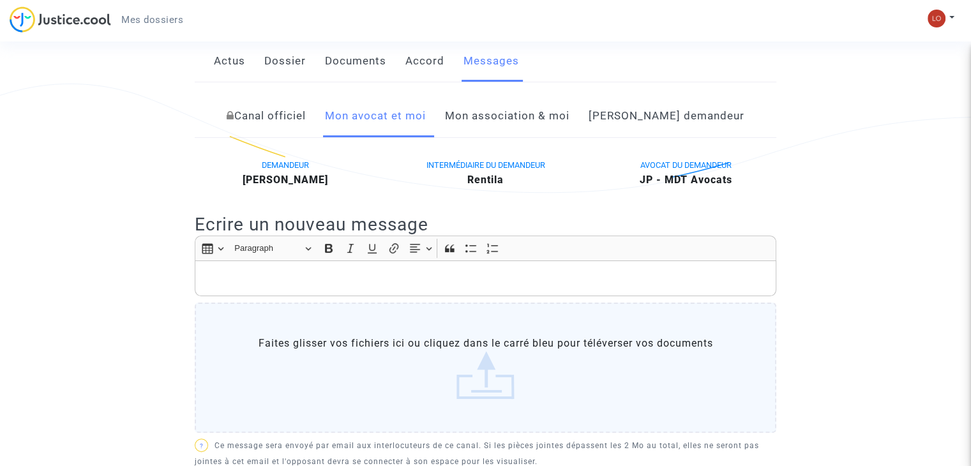
click at [505, 130] on link "Mon association & moi" at bounding box center [507, 116] width 124 height 42
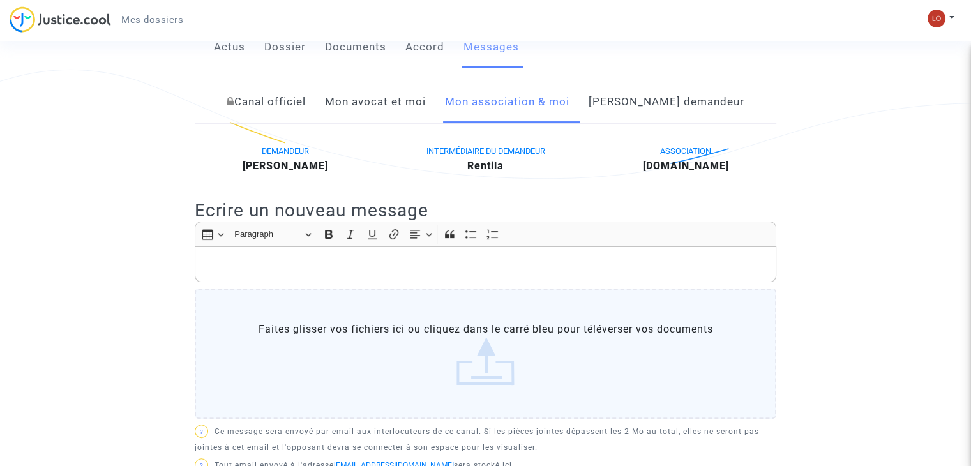
scroll to position [210, 0]
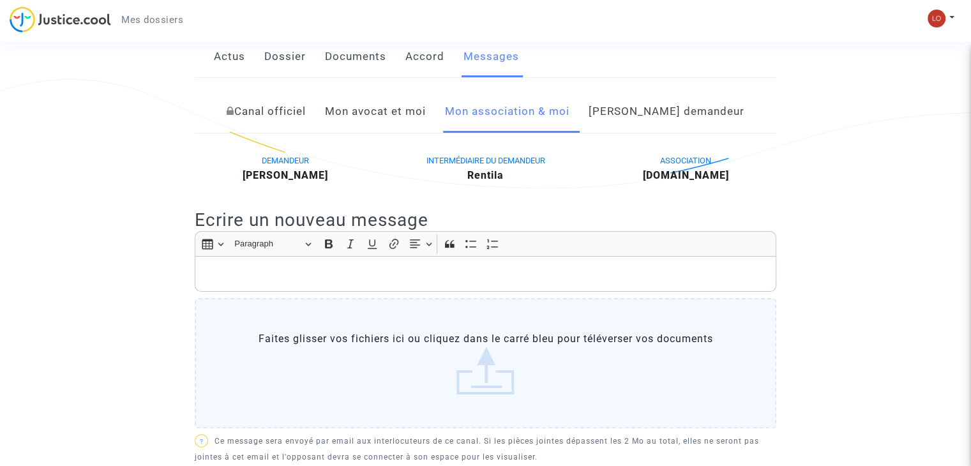
click at [394, 127] on link "Mon avocat et moi" at bounding box center [375, 112] width 101 height 42
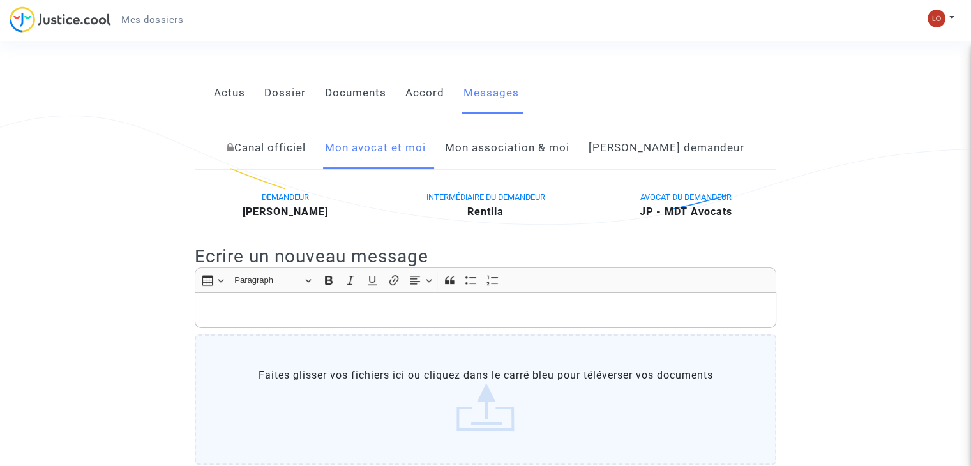
scroll to position [168, 0]
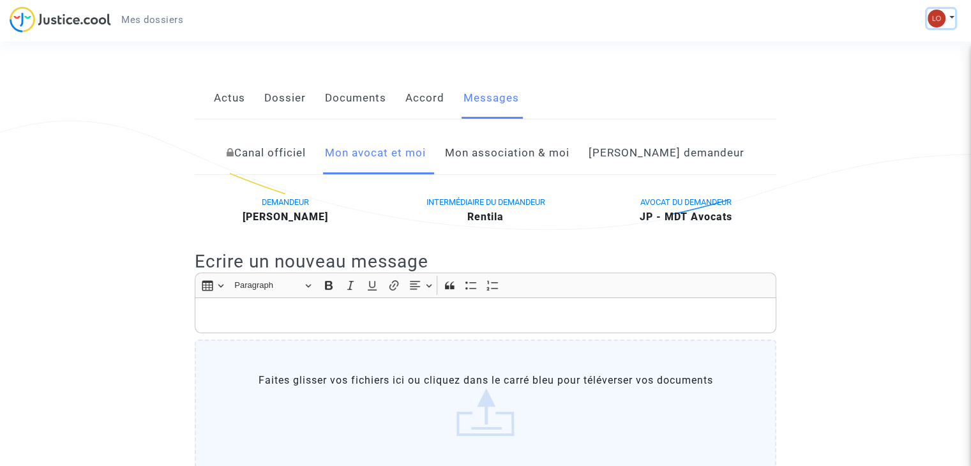
click at [948, 15] on button at bounding box center [941, 18] width 28 height 19
click at [899, 84] on link "Déconnexion" at bounding box center [903, 86] width 101 height 20
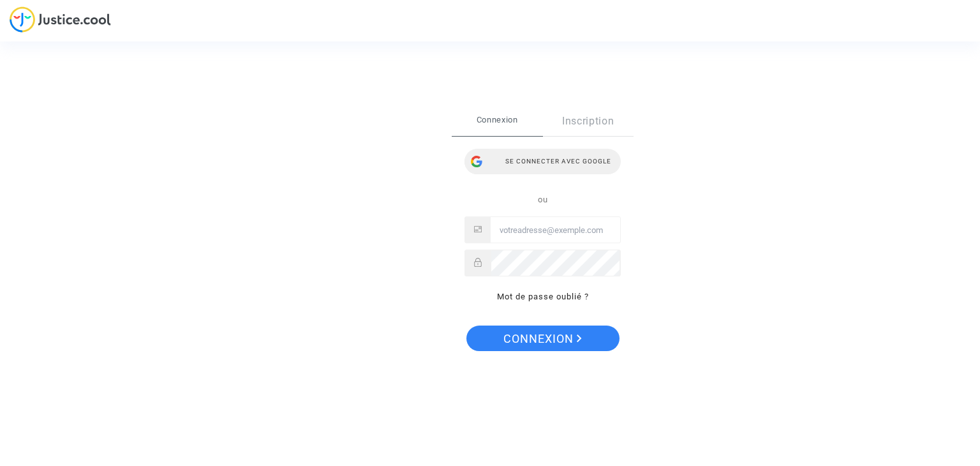
click at [551, 158] on div "Se connecter avec Google" at bounding box center [543, 162] width 156 height 26
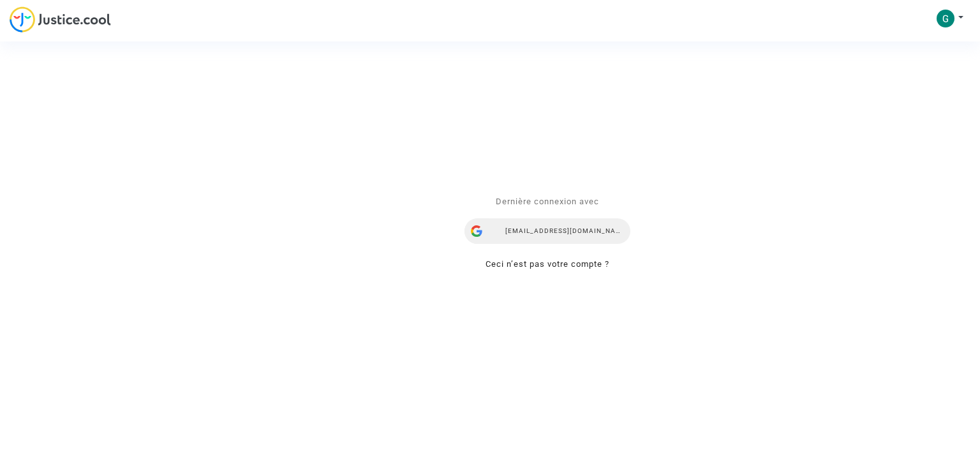
click at [518, 232] on div "locaimmo.gestion@gmail.com" at bounding box center [548, 232] width 166 height 26
click at [518, 232] on div "[EMAIL_ADDRESS][DOMAIN_NAME]" at bounding box center [548, 232] width 166 height 26
click at [564, 225] on div "[EMAIL_ADDRESS][DOMAIN_NAME]" at bounding box center [548, 232] width 166 height 26
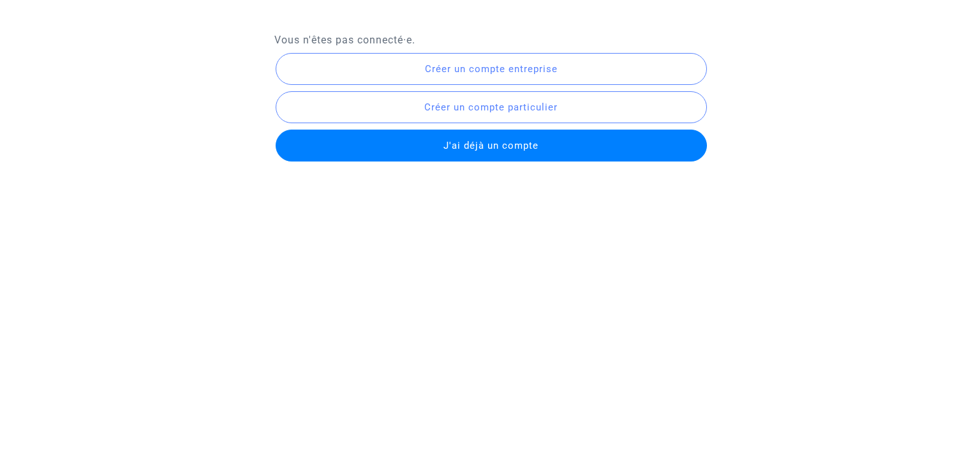
click at [524, 148] on span "J'ai déjà un compte" at bounding box center [491, 145] width 95 height 11
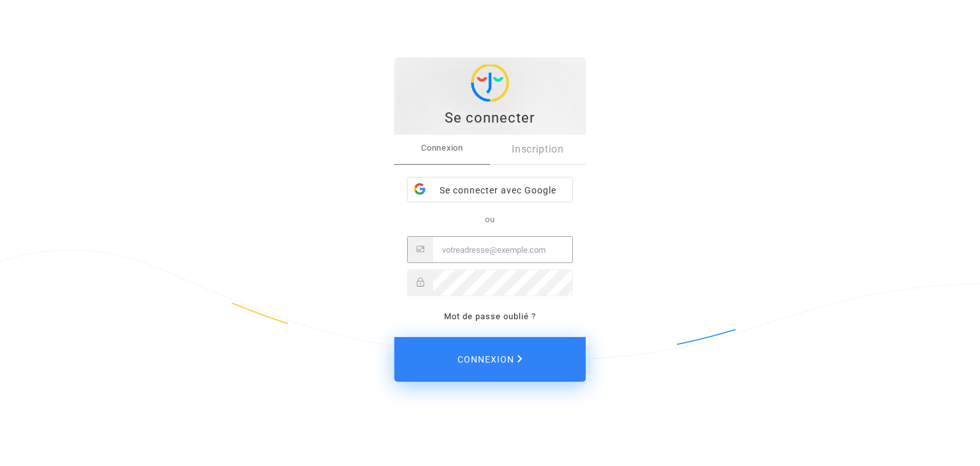
click at [463, 253] on input "Email" at bounding box center [502, 250] width 139 height 26
type input "[EMAIL_ADDRESS][DOMAIN_NAME]"
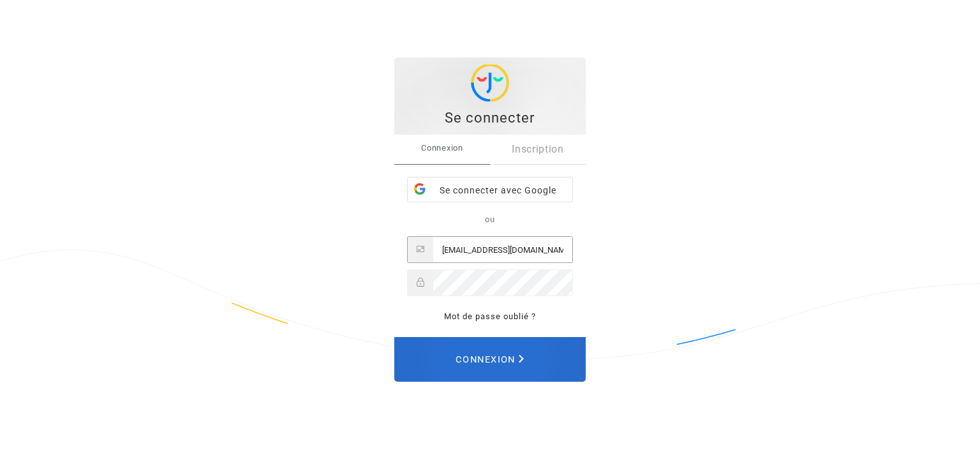
click at [469, 353] on span "Connexion" at bounding box center [490, 359] width 68 height 28
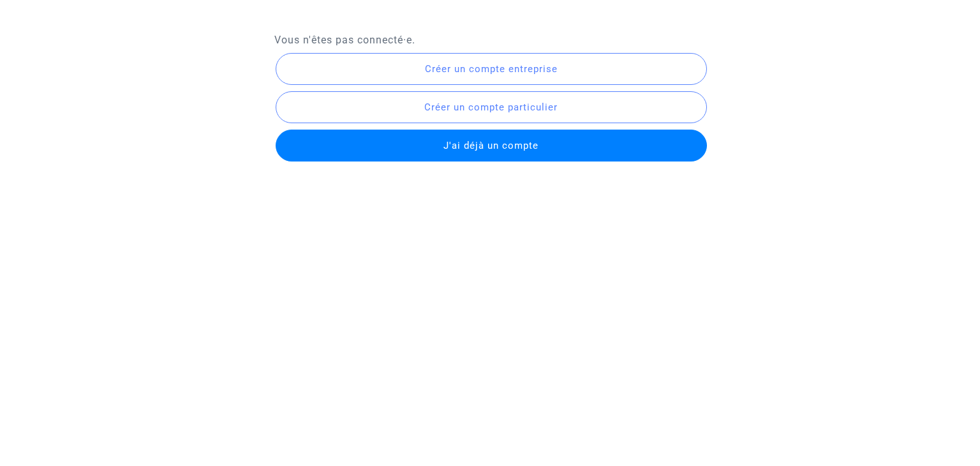
click at [513, 149] on span "J'ai déjà un compte" at bounding box center [491, 145] width 95 height 11
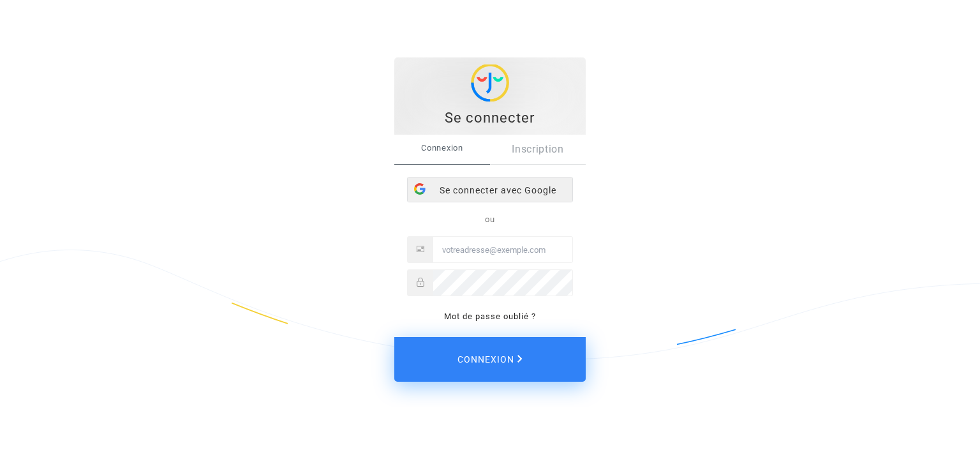
click at [493, 192] on div "Se connecter avec Google" at bounding box center [490, 190] width 165 height 26
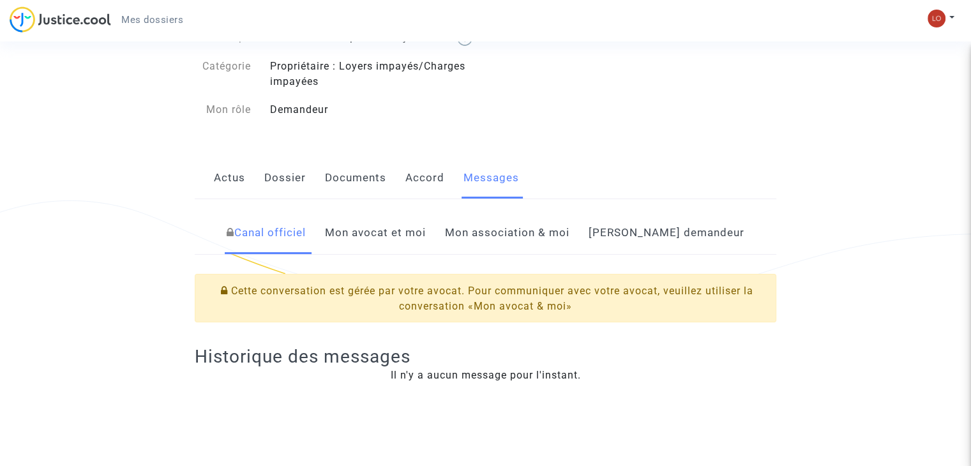
scroll to position [93, 0]
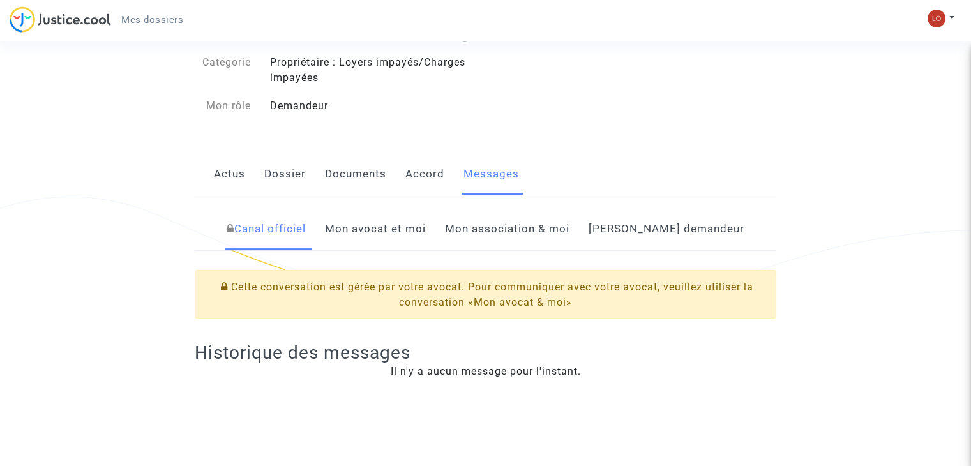
click at [415, 243] on link "Mon avocat et moi" at bounding box center [375, 229] width 101 height 42
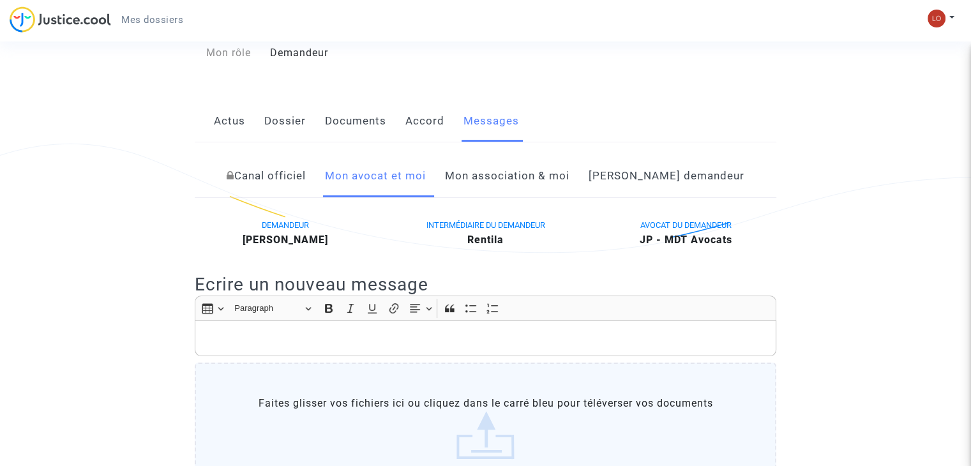
scroll to position [119, 0]
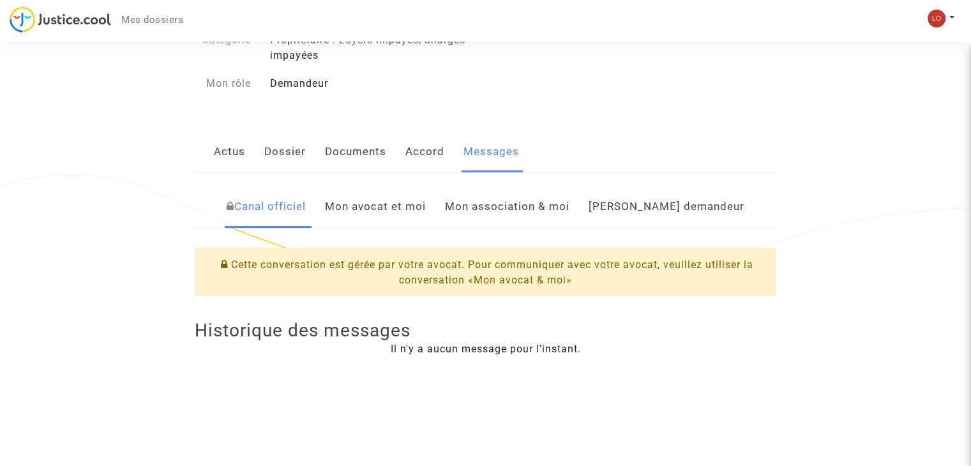
scroll to position [119, 0]
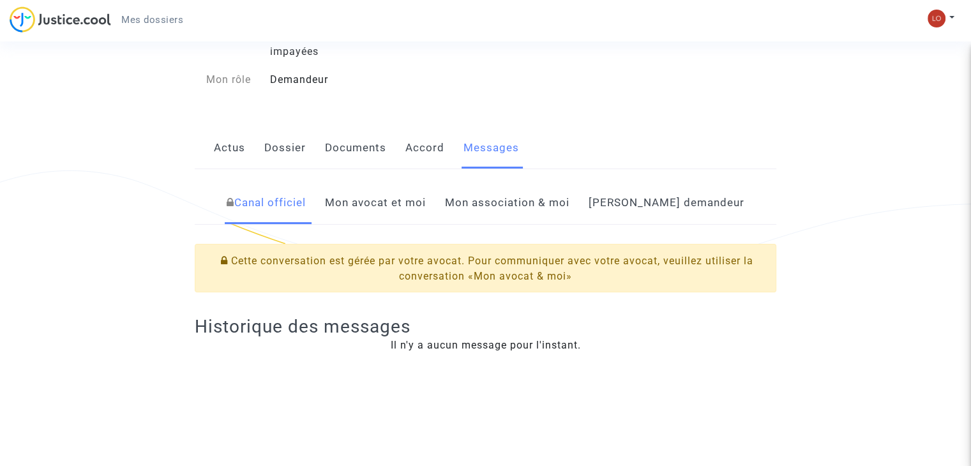
click at [426, 213] on link "Mon avocat et moi" at bounding box center [375, 203] width 101 height 42
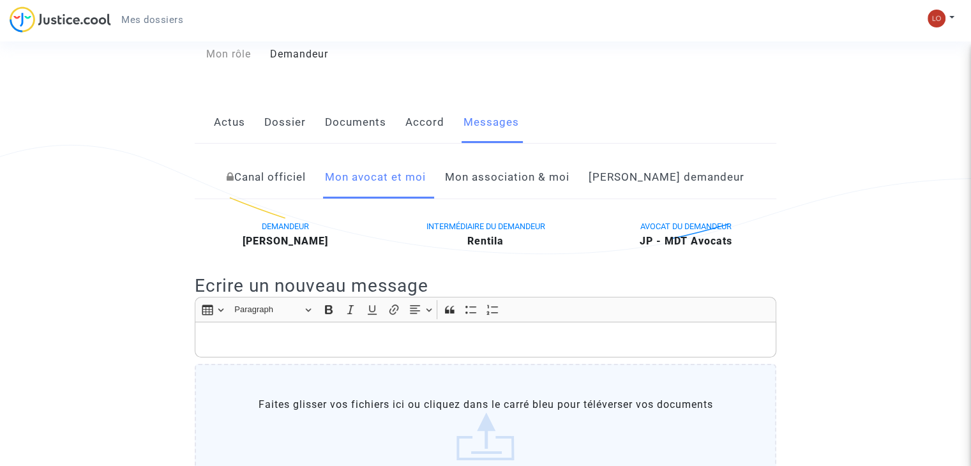
scroll to position [153, 0]
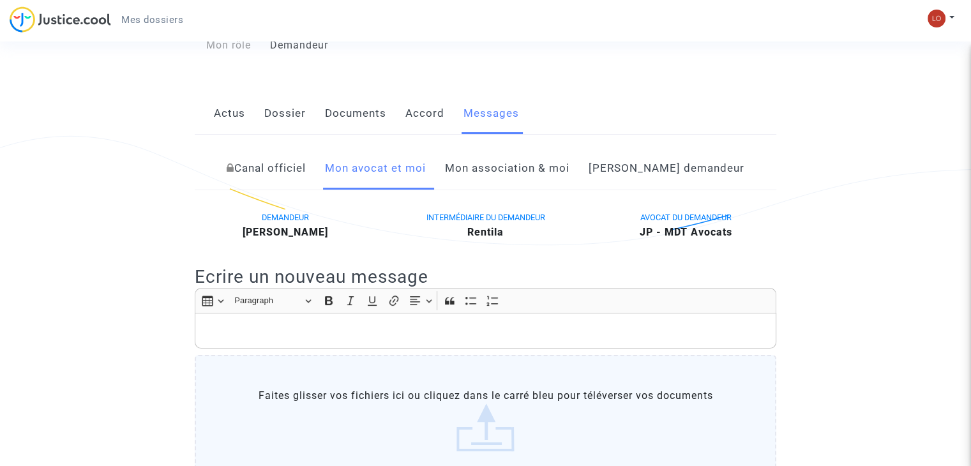
click at [659, 183] on link "[PERSON_NAME] demandeur" at bounding box center [666, 168] width 156 height 42
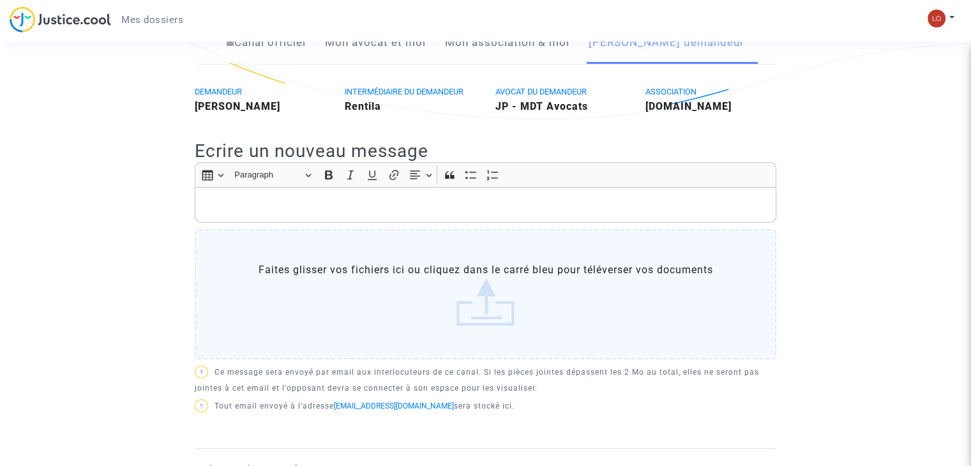
scroll to position [276, 0]
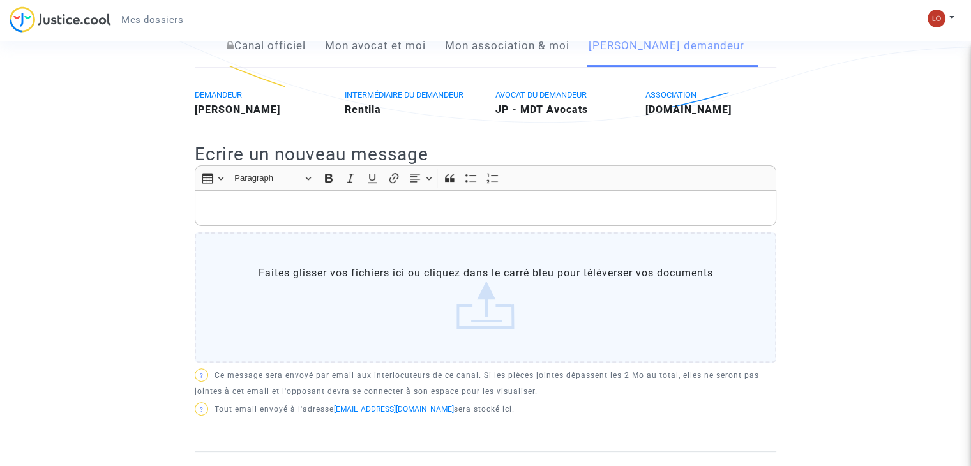
click at [409, 64] on link "Mon avocat et moi" at bounding box center [375, 46] width 101 height 42
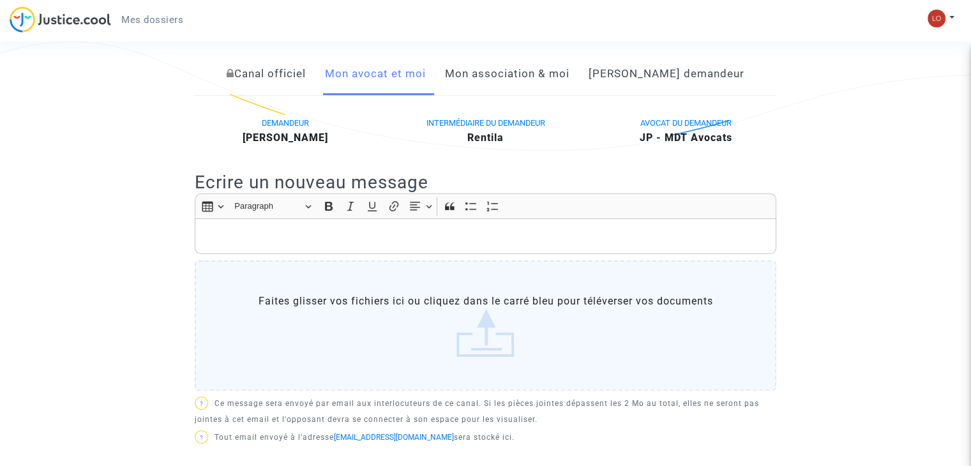
scroll to position [234, 0]
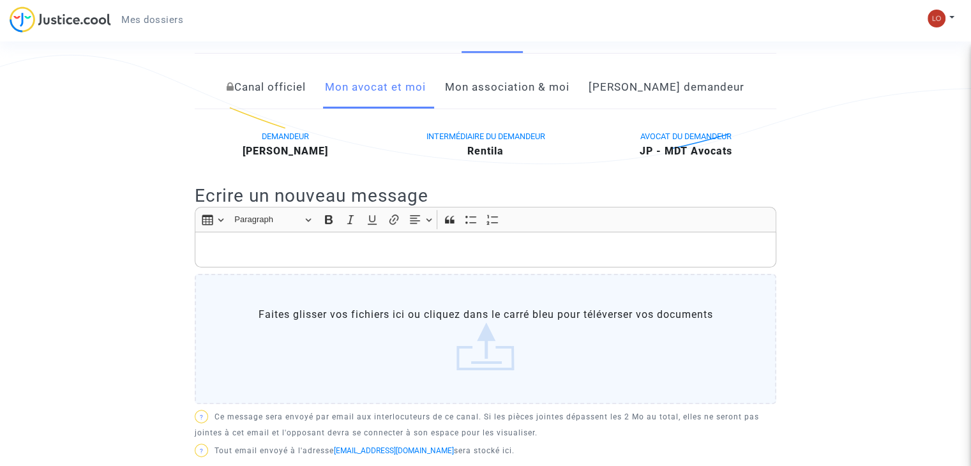
click at [302, 314] on label "Faites glisser vos fichiers ici ou cliquez dans le carré bleu pour téléverser v…" at bounding box center [485, 339] width 581 height 130
click at [0, 0] on input "Faites glisser vos fichiers ici ou cliquez dans le carré bleu pour téléverser v…" at bounding box center [0, 0] width 0 height 0
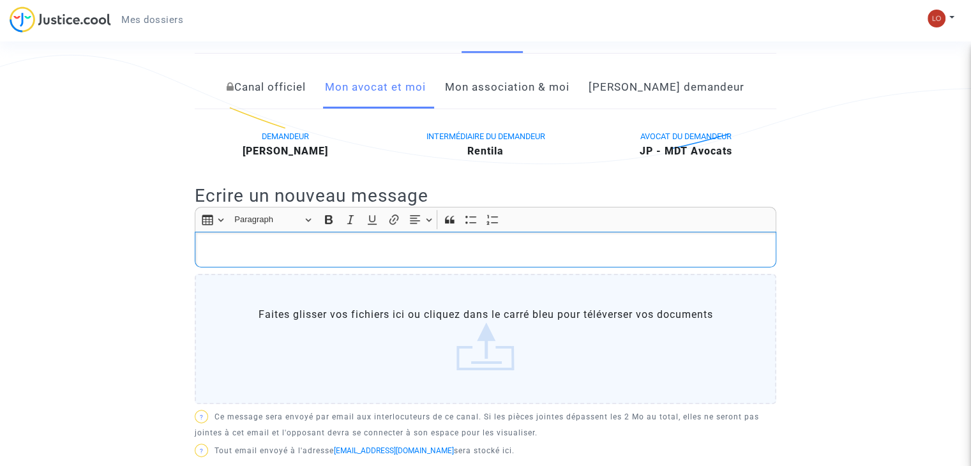
click at [309, 258] on p "Rich Text Editor, main" at bounding box center [486, 250] width 568 height 16
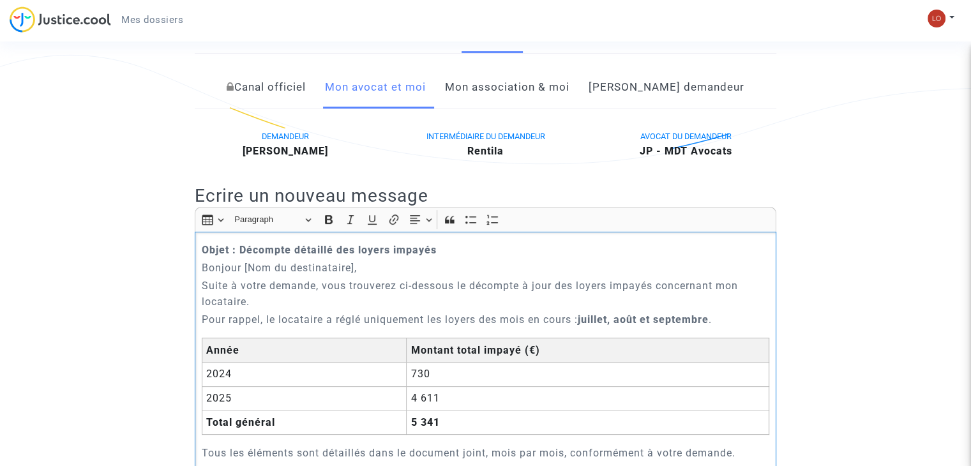
scroll to position [304, 0]
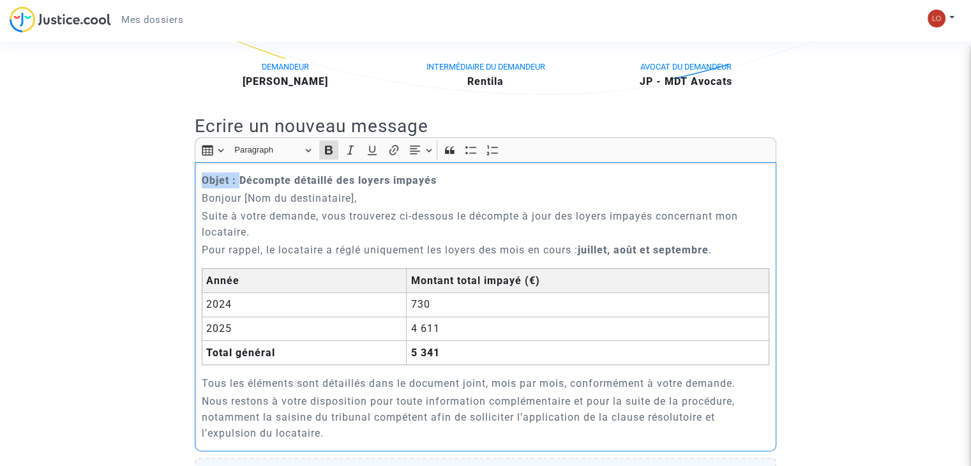
drag, startPoint x: 239, startPoint y: 192, endPoint x: 190, endPoint y: 196, distance: 49.3
drag, startPoint x: 400, startPoint y: 193, endPoint x: 202, endPoint y: 193, distance: 197.9
click at [202, 188] on p "Décompte détaillé des loyers impayés" at bounding box center [486, 180] width 568 height 16
click at [370, 156] on icon "Editor toolbar" at bounding box center [372, 150] width 13 height 13
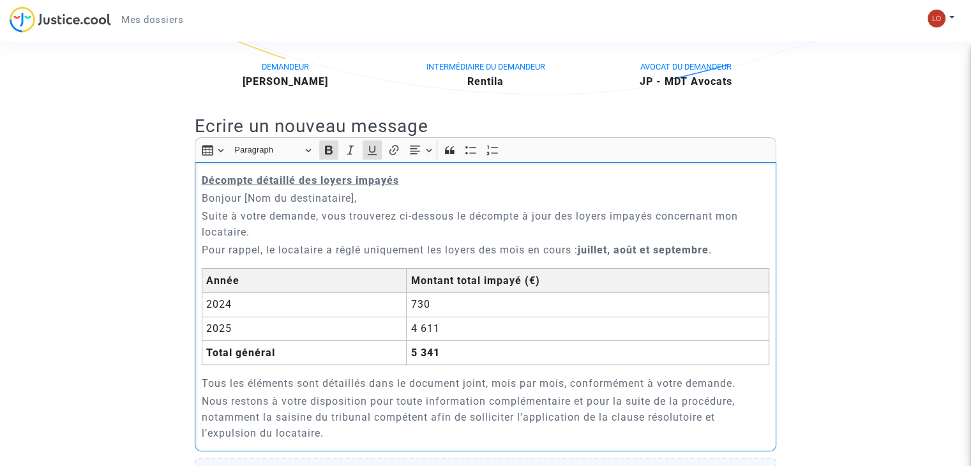
click at [398, 186] on u "Décompte détaillé des loyers impayés" at bounding box center [300, 180] width 197 height 12
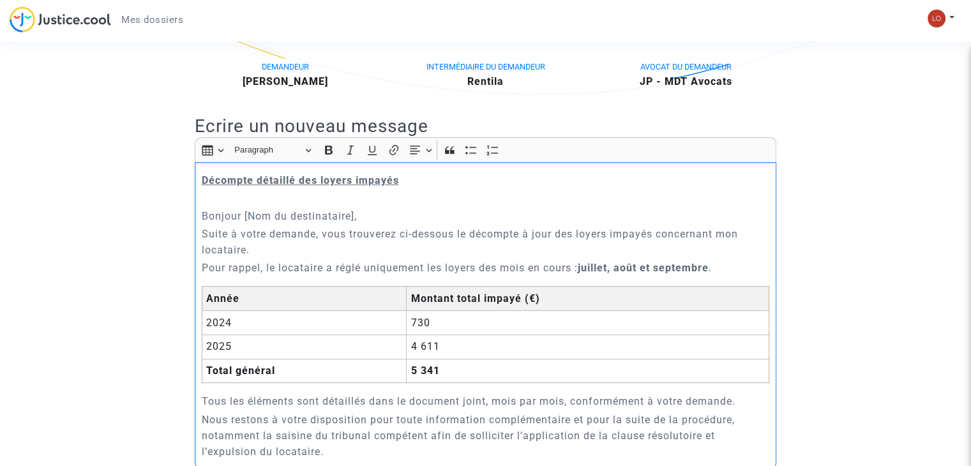
click at [354, 224] on p "Bonjour [Nom du destinataire]," at bounding box center [486, 216] width 568 height 16
click at [708, 274] on strong "juillet, août et septembre" at bounding box center [643, 268] width 131 height 12
click at [270, 276] on p "Pour rappel, le locataire a réglé uniquement les loyers des mois en cours : jui…" at bounding box center [486, 268] width 568 height 16
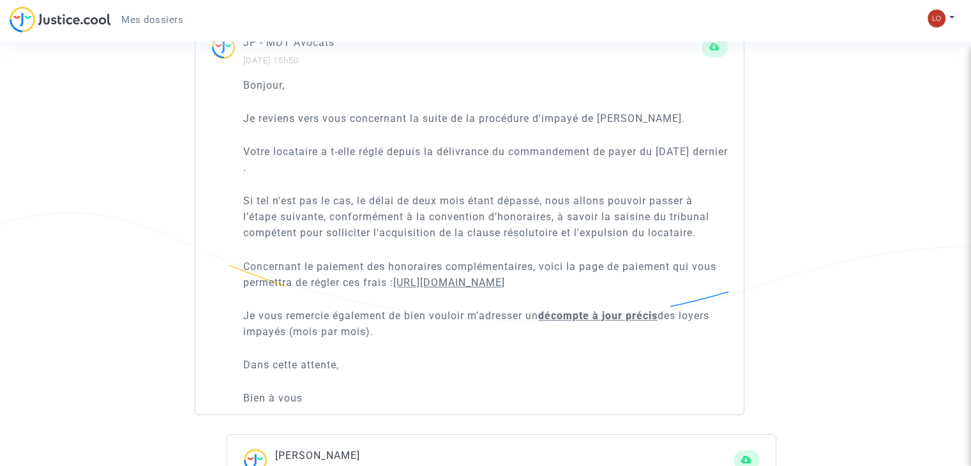
scroll to position [1112, 0]
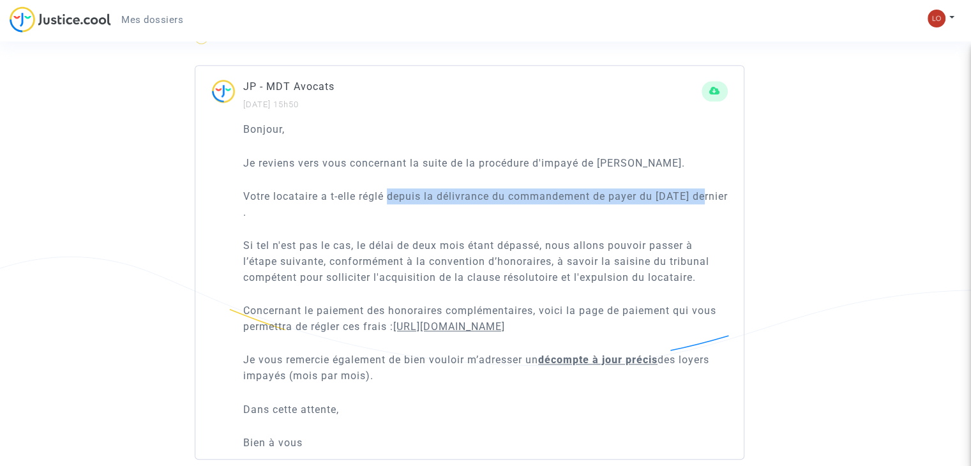
drag, startPoint x: 387, startPoint y: 209, endPoint x: 699, endPoint y: 207, distance: 311.5
click at [699, 207] on p "Votre locataire a t-elle réglé depuis la délivrance du commandement de payer du…" at bounding box center [485, 204] width 484 height 32
copy p "depuis la délivrance du commandement de payer du 3 juillet"
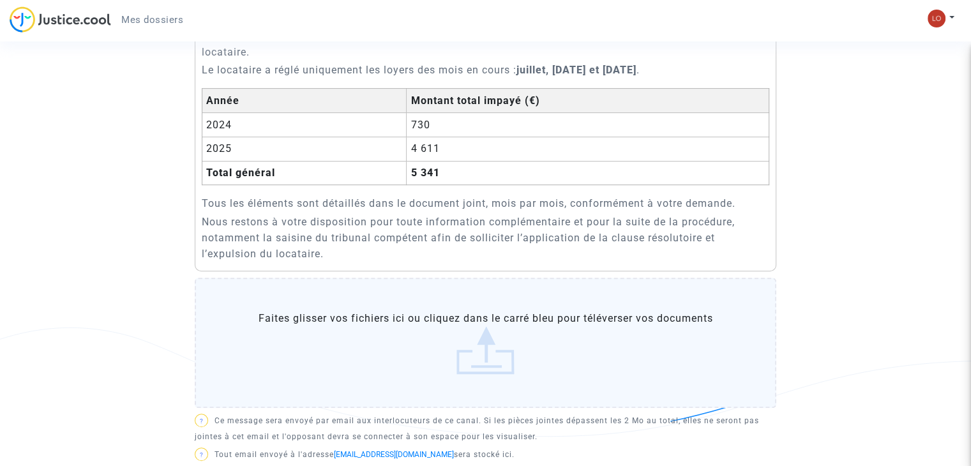
scroll to position [389, 0]
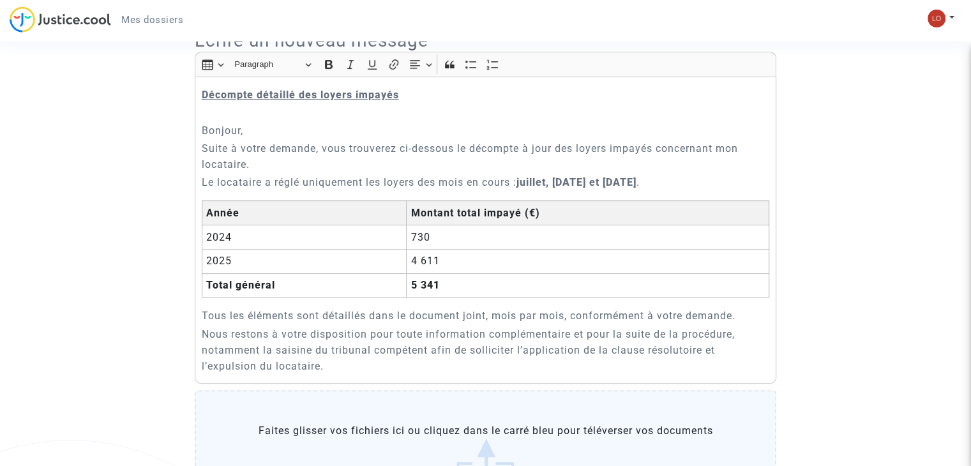
click at [304, 190] on p "Le locataire a réglé uniquement les loyers des mois en cours : juillet, août et…" at bounding box center [486, 182] width 568 height 16
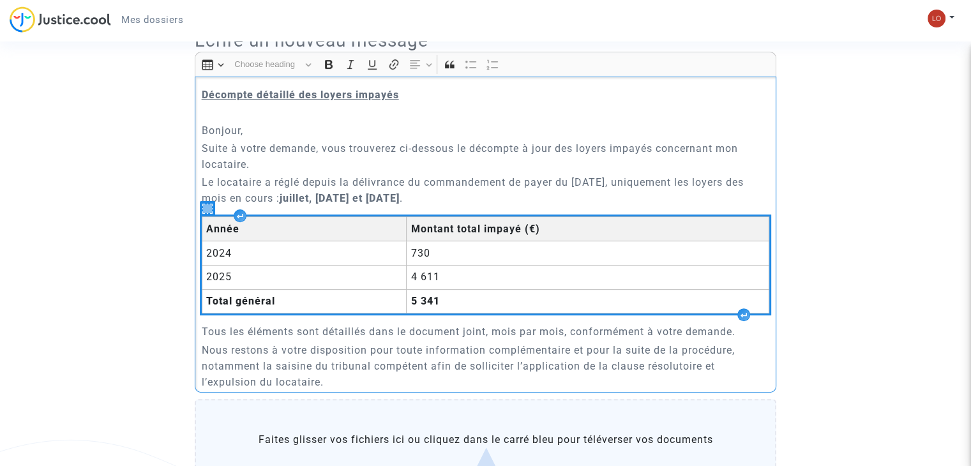
click at [209, 213] on icon "Rich Text Editor, main" at bounding box center [207, 208] width 9 height 9
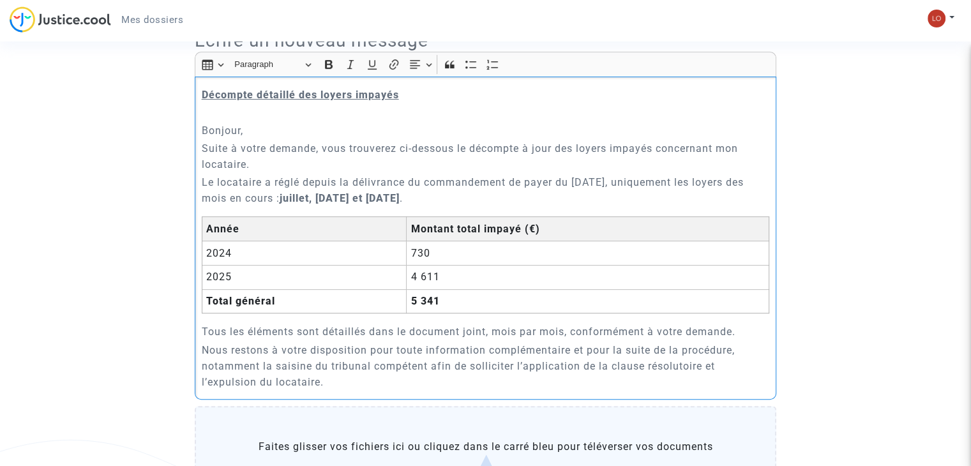
click at [713, 223] on div "Décompte détaillé des loyers impayés Bonjour, Suite à votre demande, vous trouv…" at bounding box center [485, 238] width 581 height 323
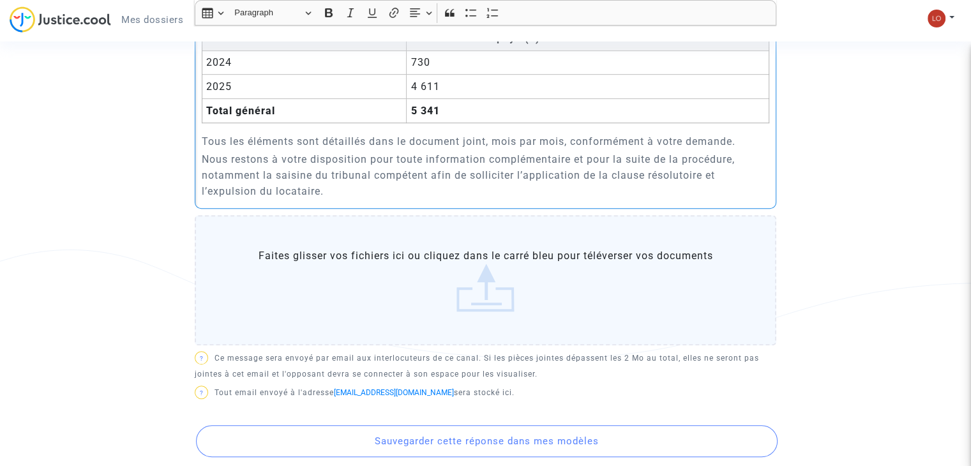
scroll to position [585, 0]
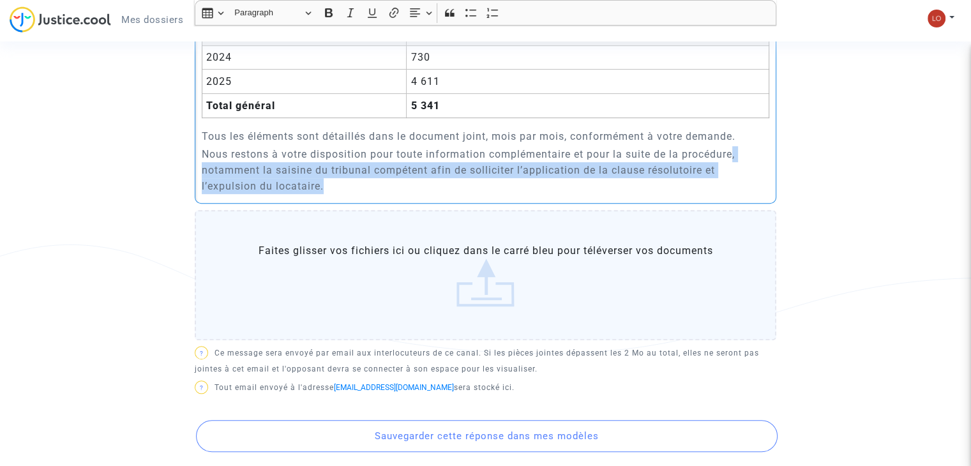
drag, startPoint x: 333, startPoint y: 202, endPoint x: 735, endPoint y: 170, distance: 404.0
click at [735, 170] on p "Nous restons à votre disposition pour toute information complémentaire et pour …" at bounding box center [486, 170] width 568 height 48
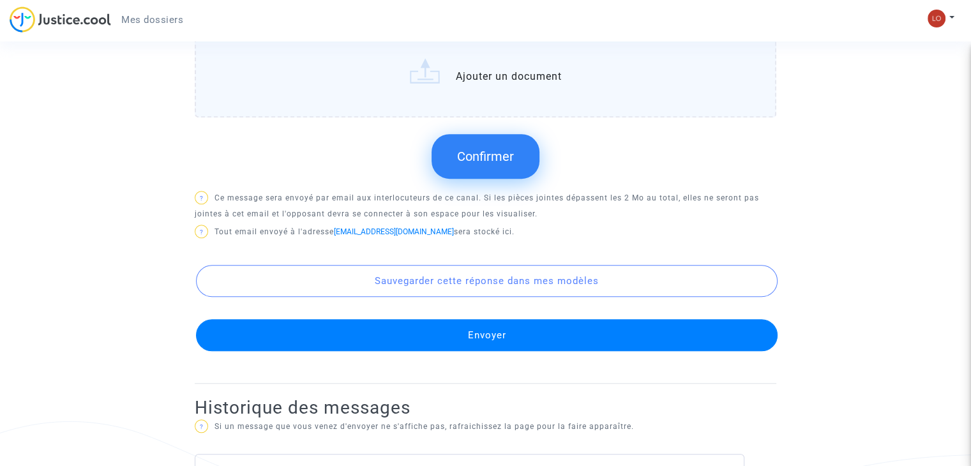
scroll to position [963, 0]
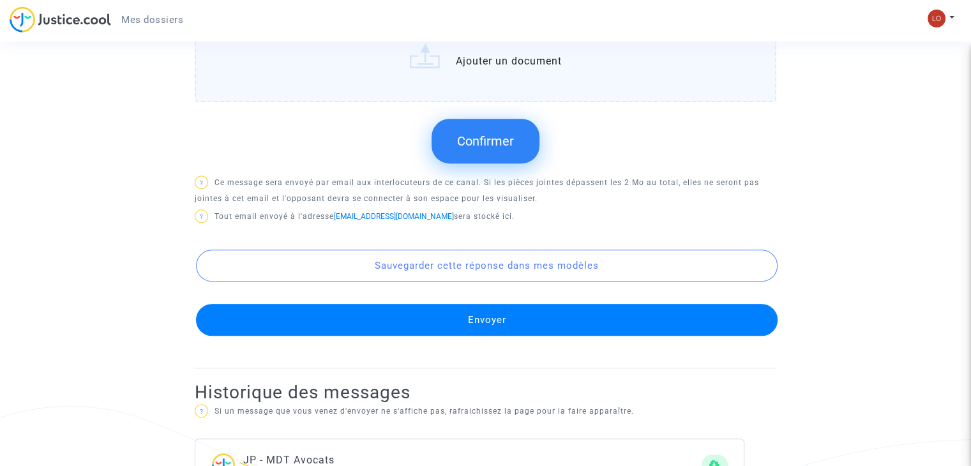
click at [502, 336] on button "Envoyer" at bounding box center [486, 320] width 581 height 32
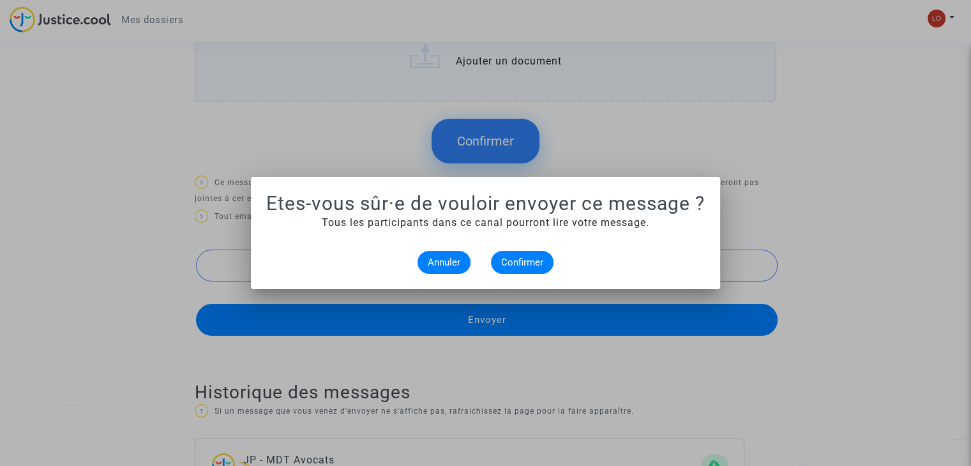
scroll to position [0, 0]
click at [516, 259] on span "Confirmer" at bounding box center [522, 262] width 42 height 11
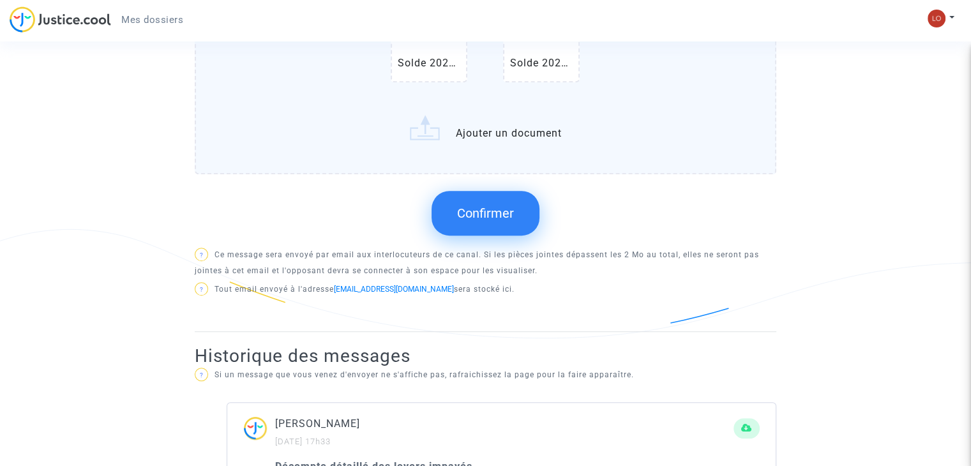
scroll to position [565, 0]
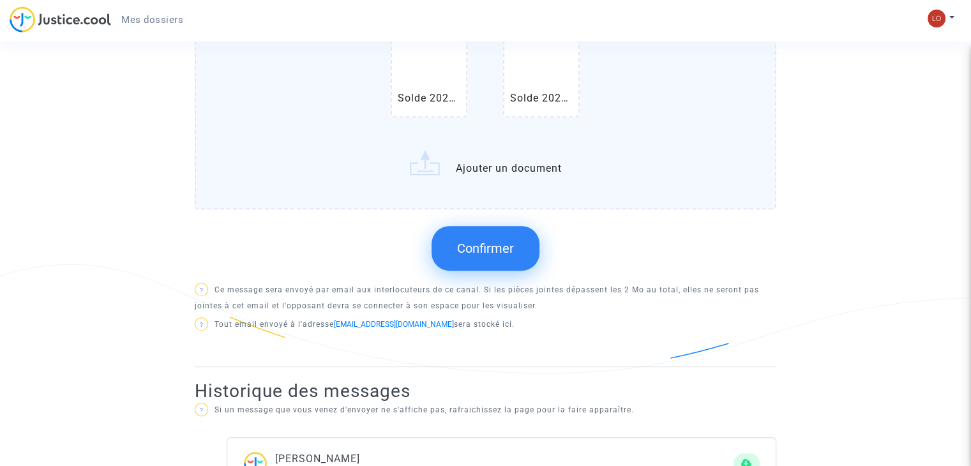
click at [495, 256] on span "Confirmer" at bounding box center [485, 248] width 57 height 15
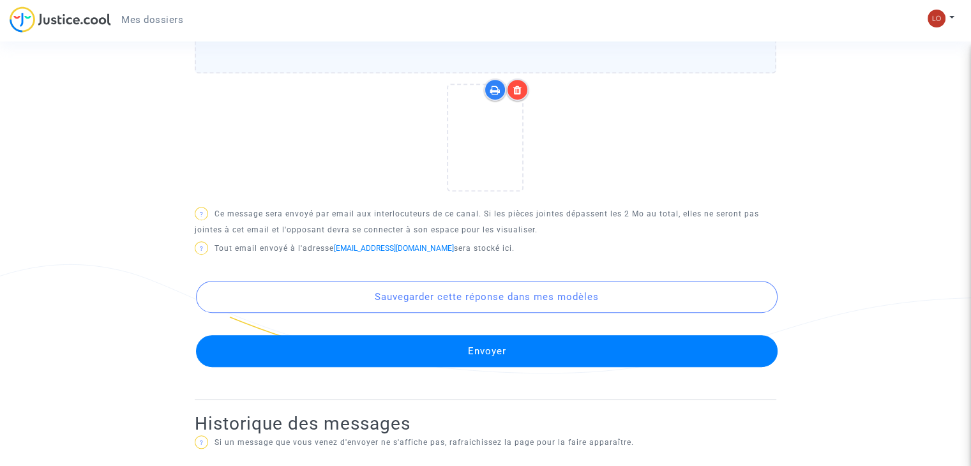
click at [520, 360] on button "Envoyer" at bounding box center [486, 351] width 581 height 32
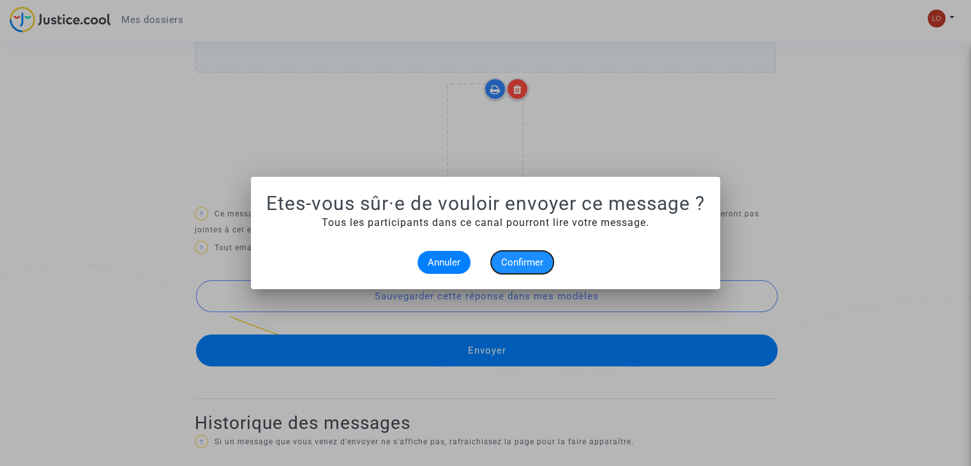
click at [518, 257] on span "Confirmer" at bounding box center [522, 262] width 42 height 11
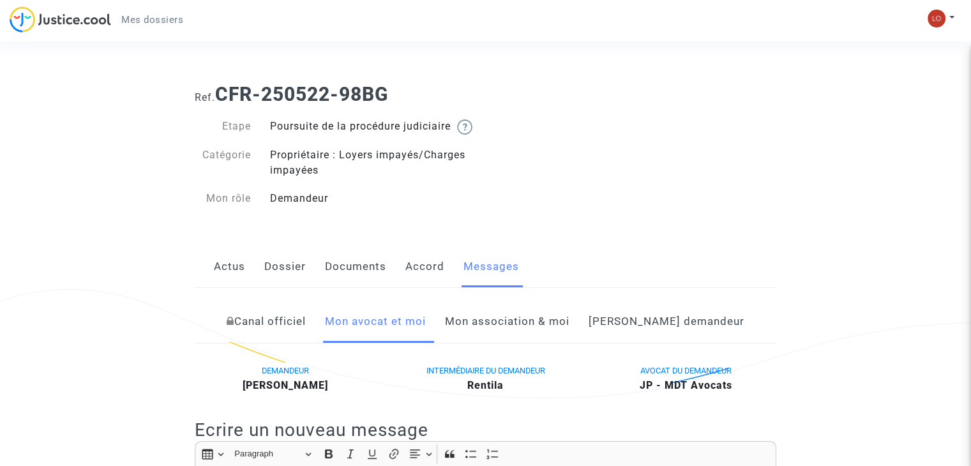
click at [306, 333] on link "Canal officiel" at bounding box center [266, 322] width 79 height 42
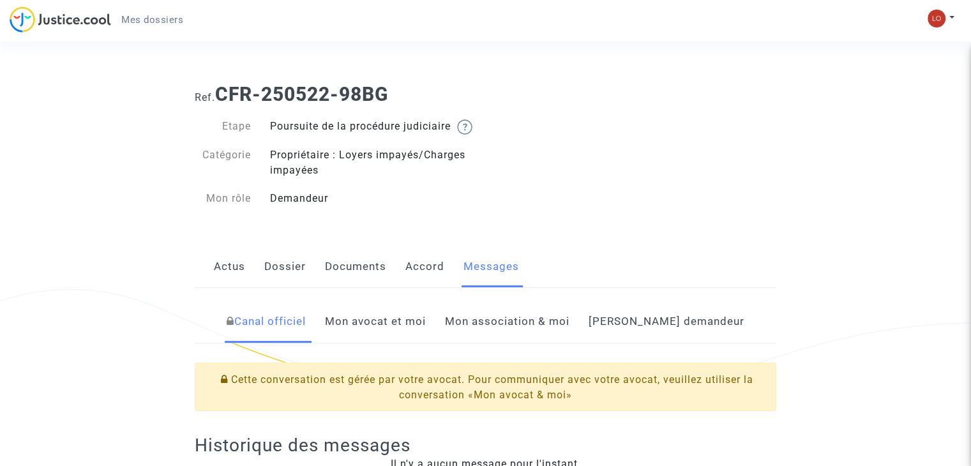
click at [396, 338] on link "Mon avocat et moi" at bounding box center [375, 322] width 101 height 42
